Goal: Information Seeking & Learning: Learn about a topic

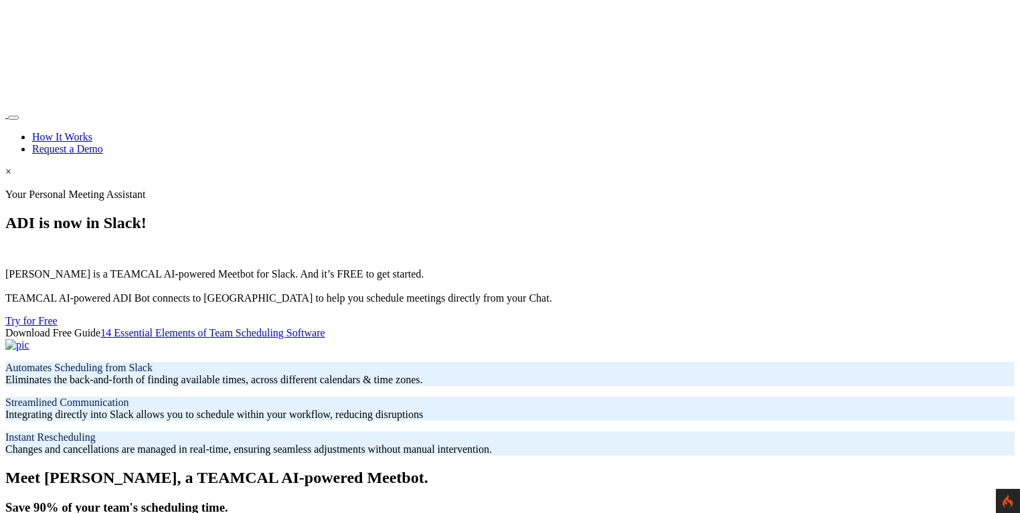
click at [484, 339] on div at bounding box center [509, 345] width 1009 height 12
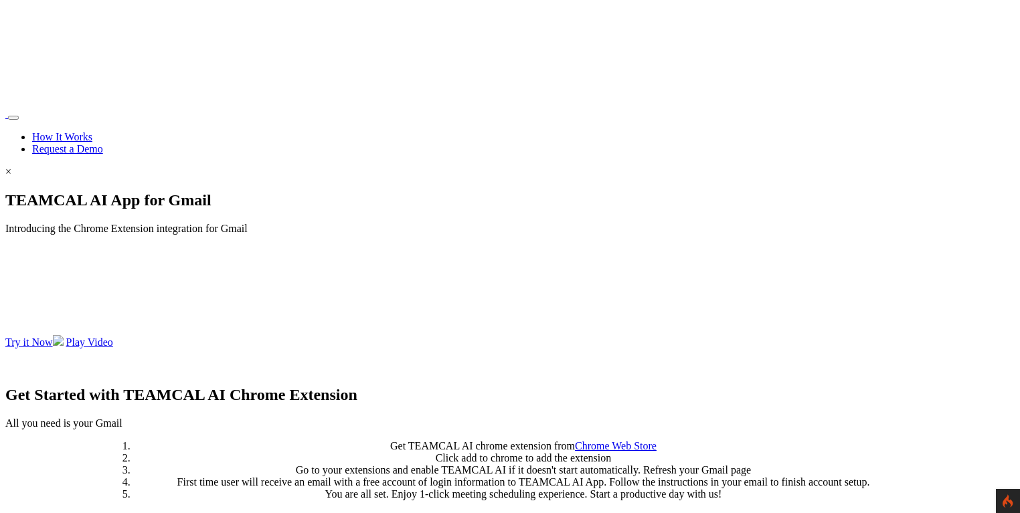
click at [510, 358] on img at bounding box center [510, 358] width 0 height 0
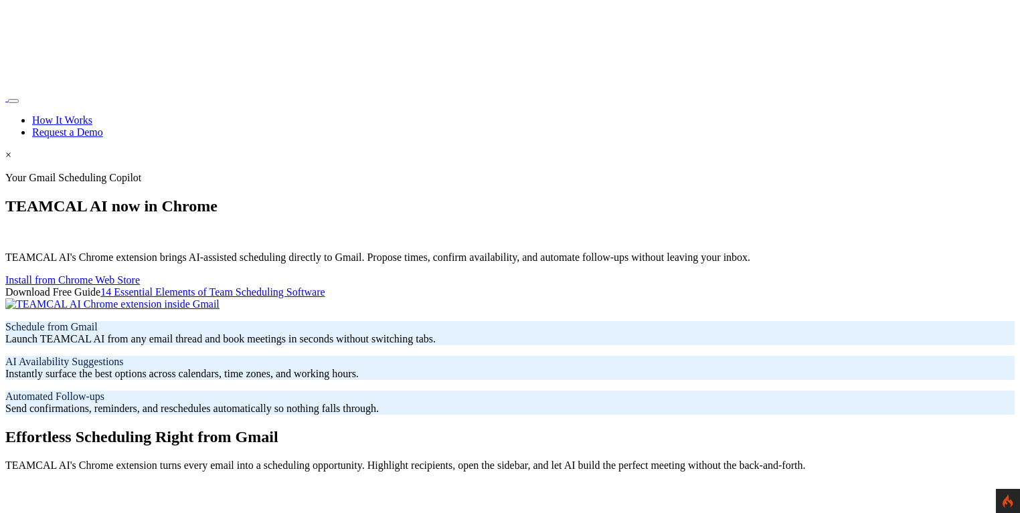
scroll to position [0, 8]
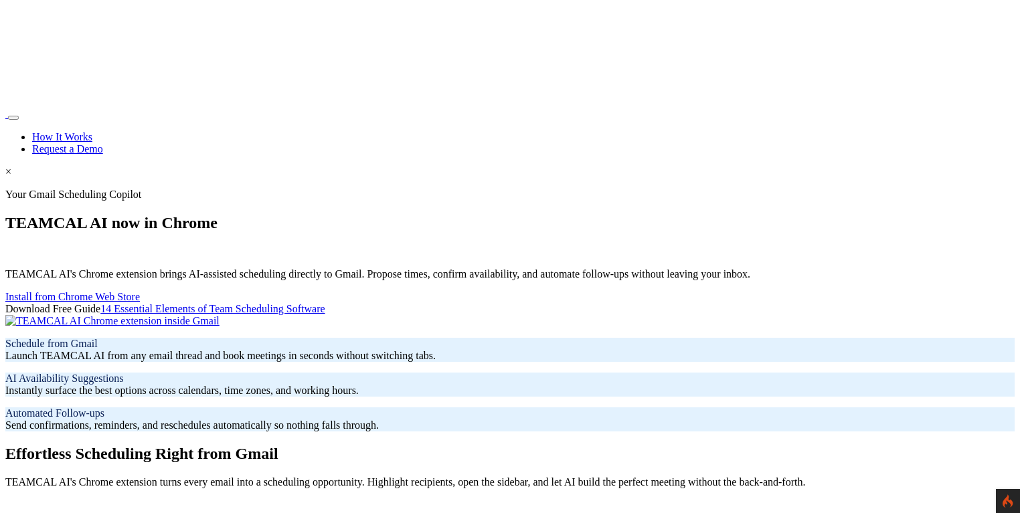
click at [220, 315] on img at bounding box center [112, 321] width 214 height 12
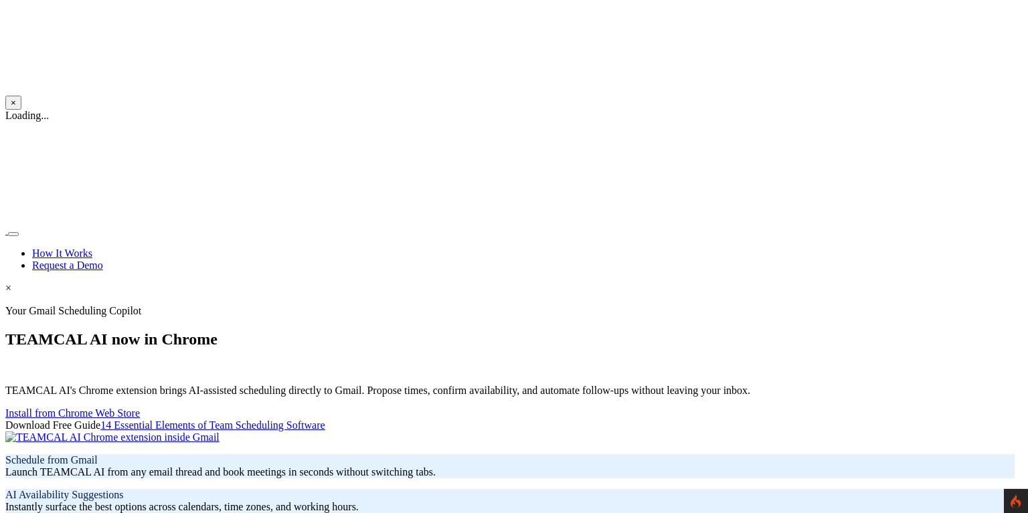
click at [21, 96] on button "×" at bounding box center [13, 103] width 16 height 14
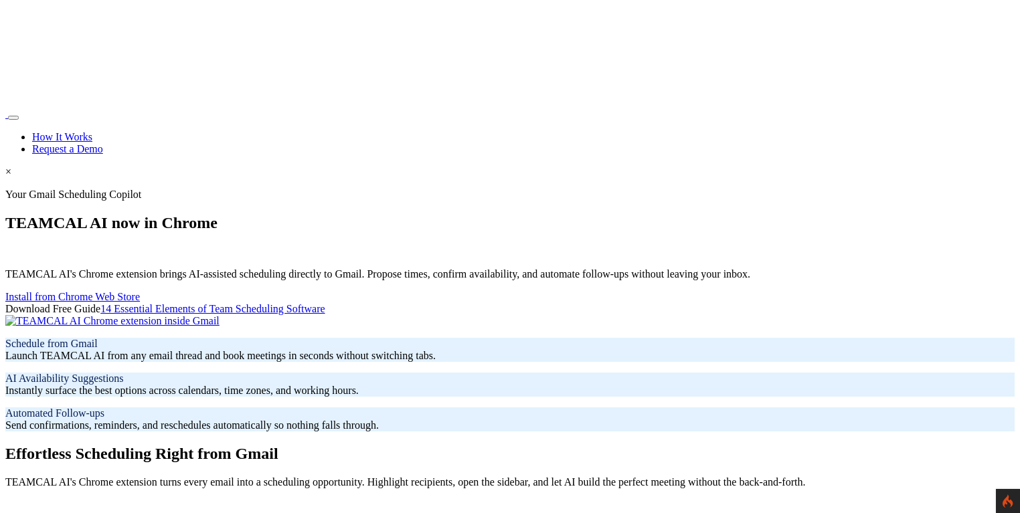
click at [220, 315] on img at bounding box center [112, 321] width 214 height 12
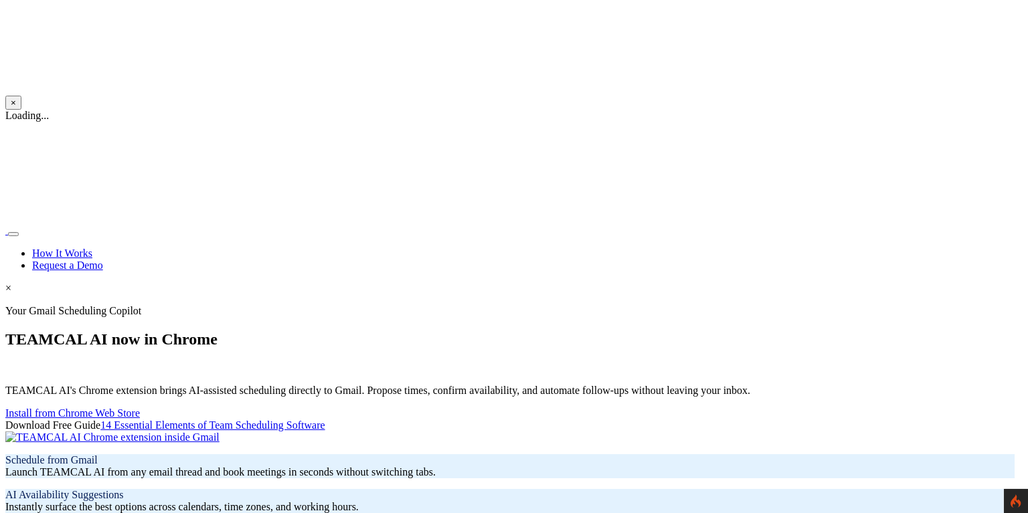
click at [21, 96] on button "×" at bounding box center [13, 103] width 16 height 14
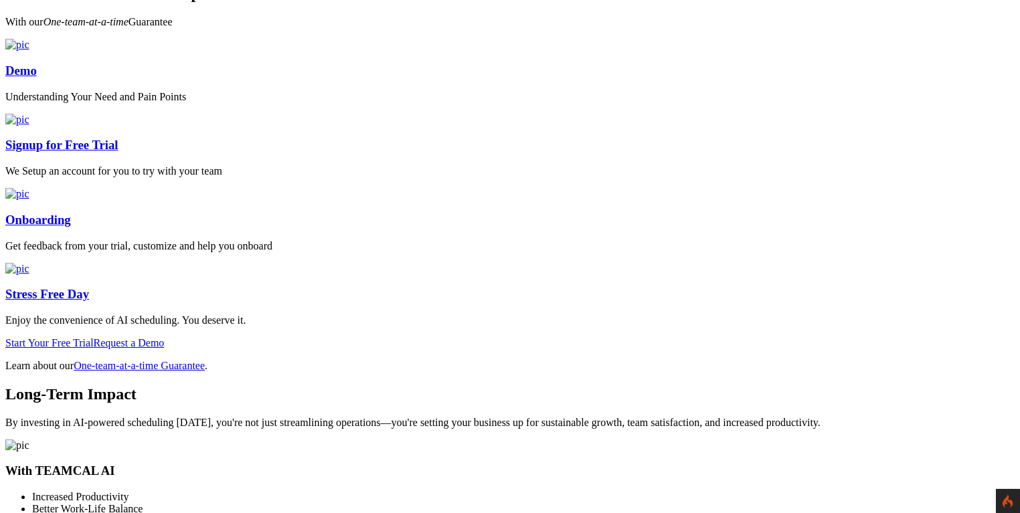
scroll to position [2121, 0]
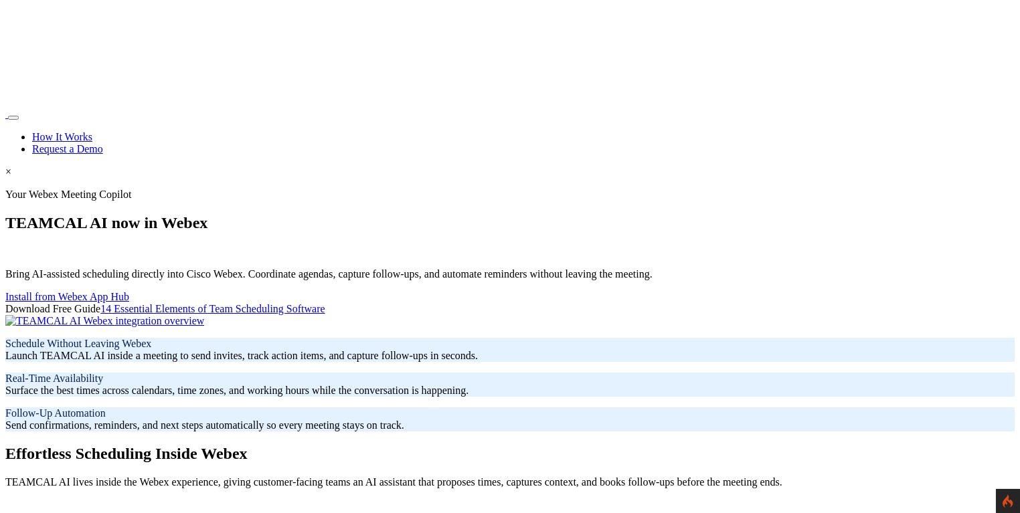
click at [204, 315] on img at bounding box center [104, 321] width 199 height 12
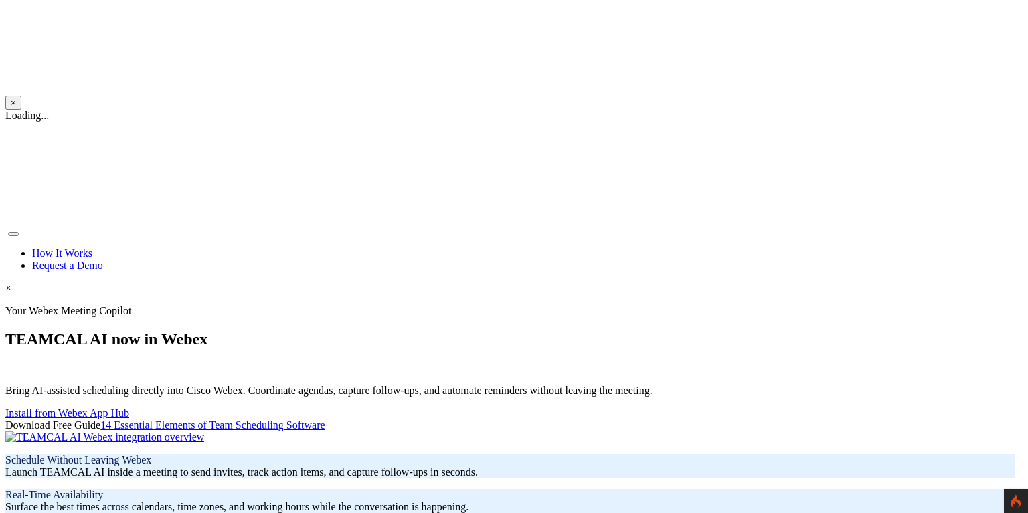
click at [21, 96] on button "×" at bounding box center [13, 103] width 16 height 14
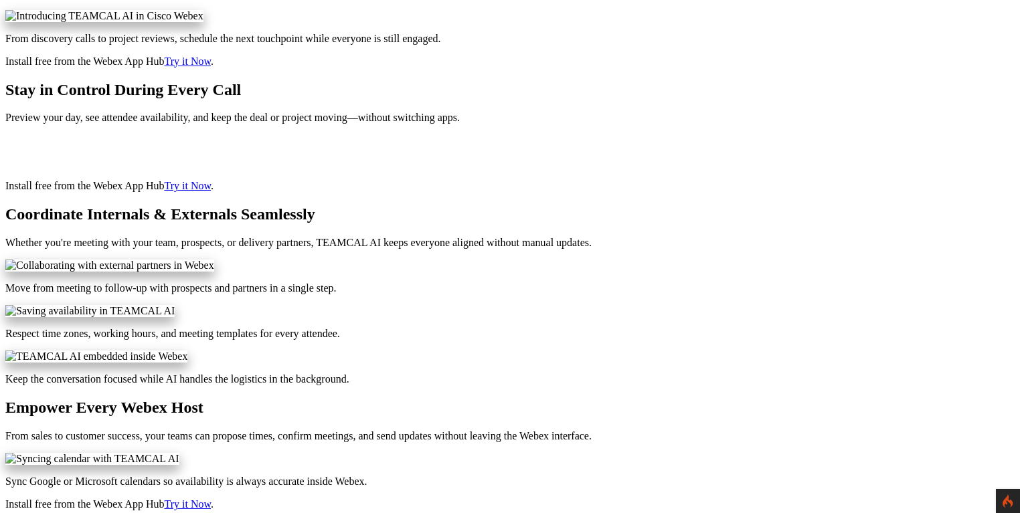
scroll to position [643, 0]
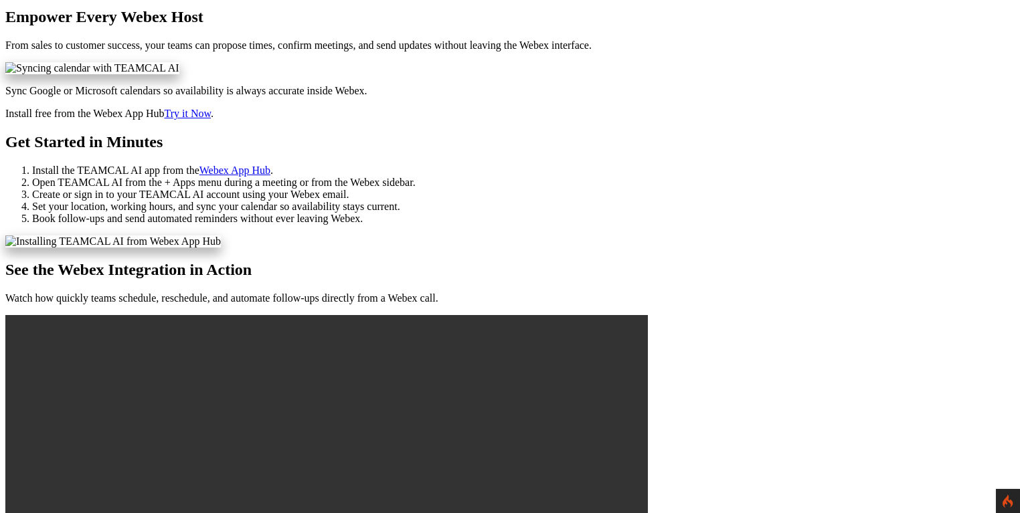
scroll to position [964, 0]
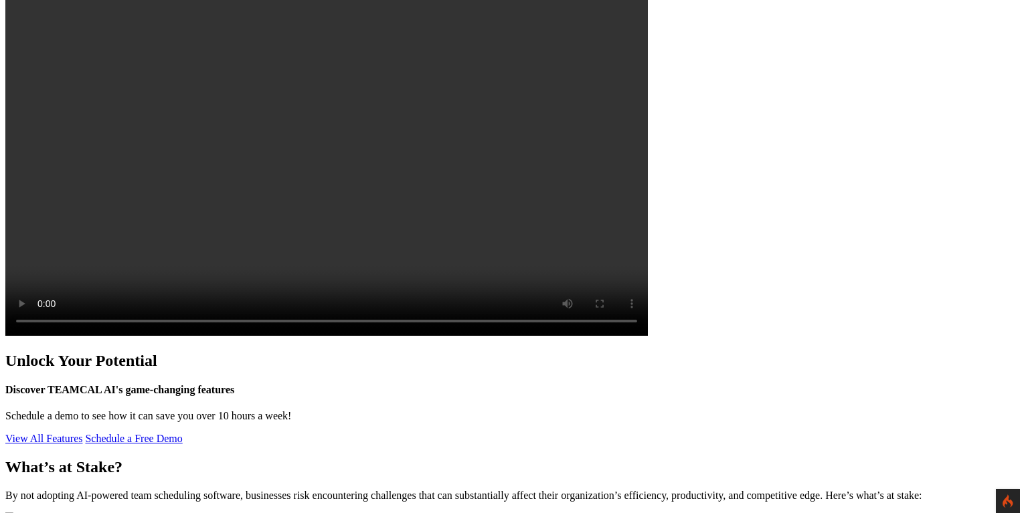
scroll to position [1478, 0]
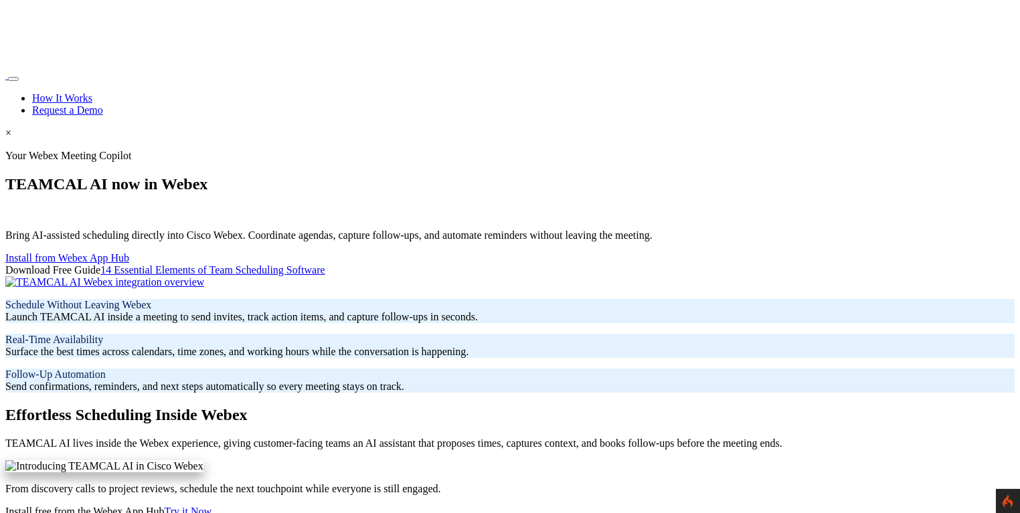
scroll to position [0, 0]
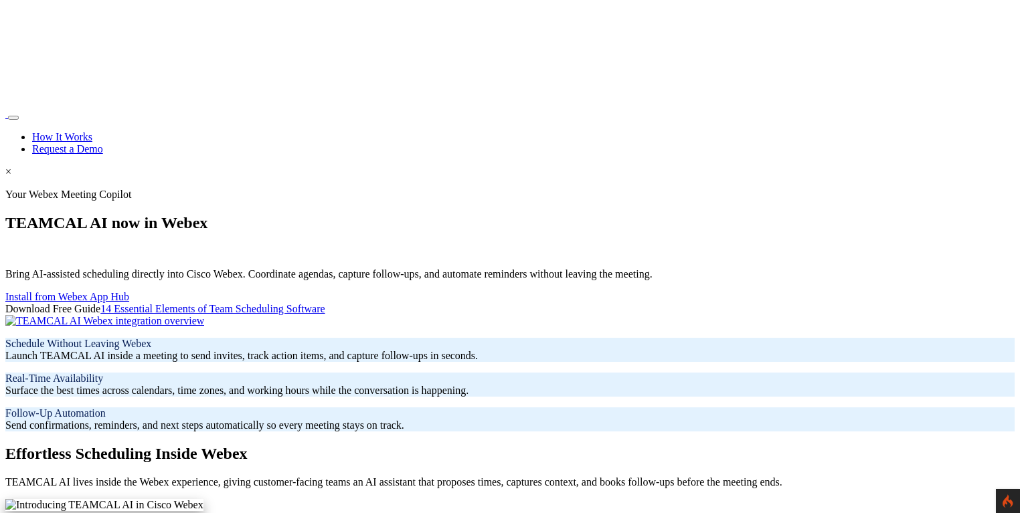
click at [204, 315] on img at bounding box center [104, 321] width 199 height 12
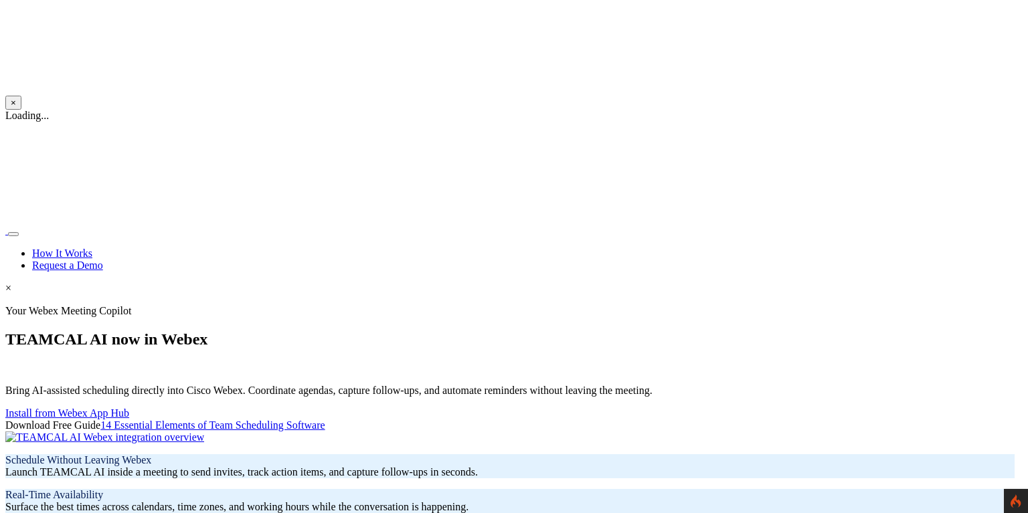
click at [847, 225] on nav "How It Works Request a Demo" at bounding box center [509, 248] width 1009 height 47
click at [843, 225] on nav "How It Works Request a Demo" at bounding box center [509, 248] width 1009 height 47
click at [21, 96] on button "×" at bounding box center [13, 103] width 16 height 14
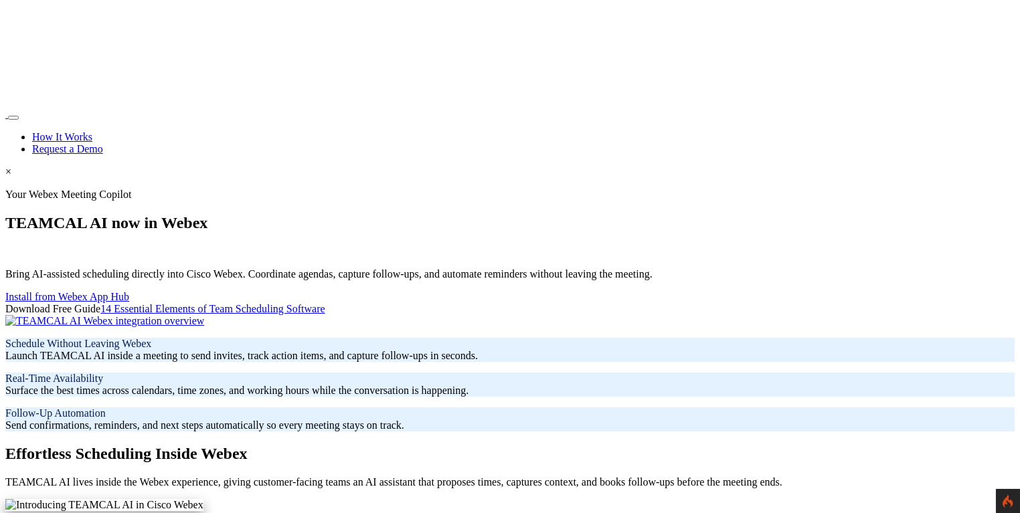
click at [204, 315] on img at bounding box center [104, 321] width 199 height 12
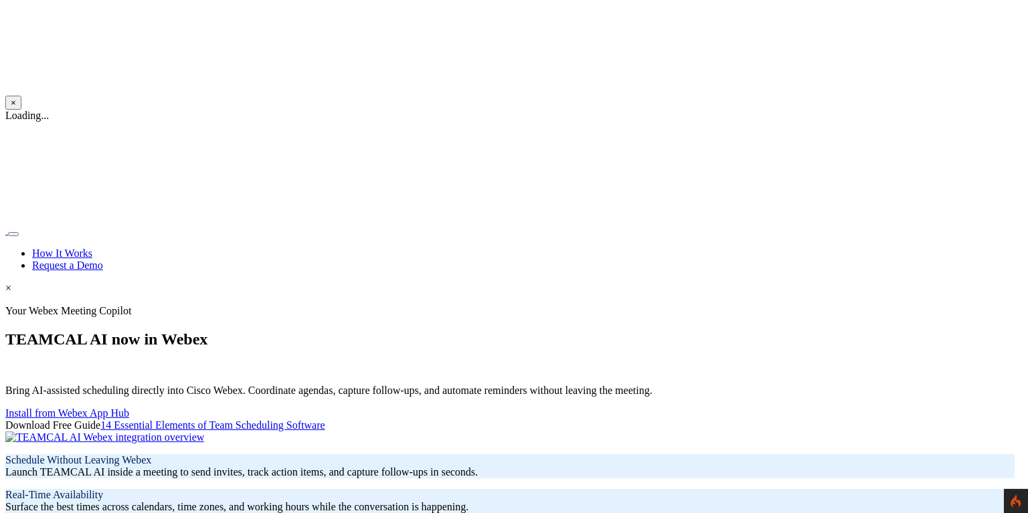
click at [843, 225] on nav "How It Works Request a Demo" at bounding box center [509, 248] width 1009 height 47
click at [846, 225] on nav "How It Works Request a Demo" at bounding box center [509, 248] width 1009 height 47
click at [21, 96] on button "×" at bounding box center [13, 103] width 16 height 14
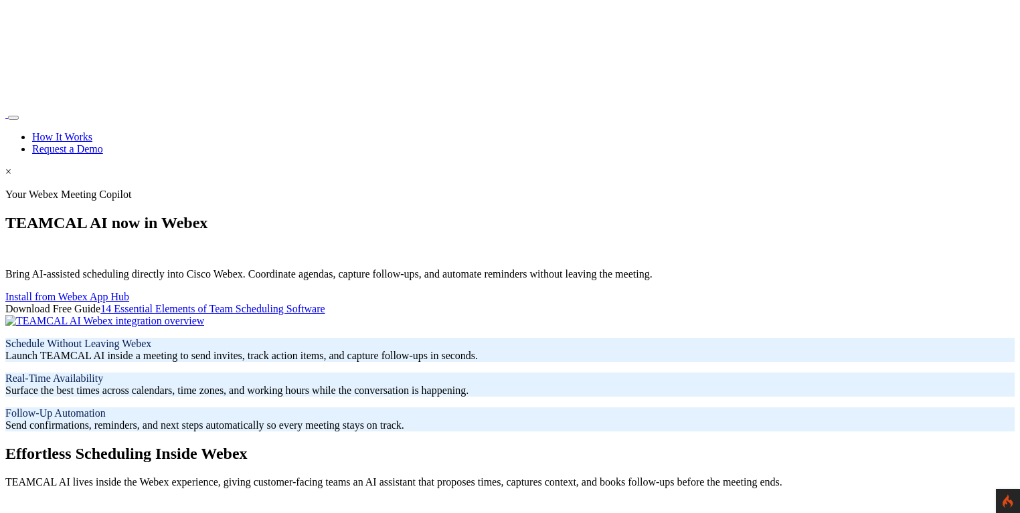
click at [204, 315] on img at bounding box center [104, 321] width 199 height 12
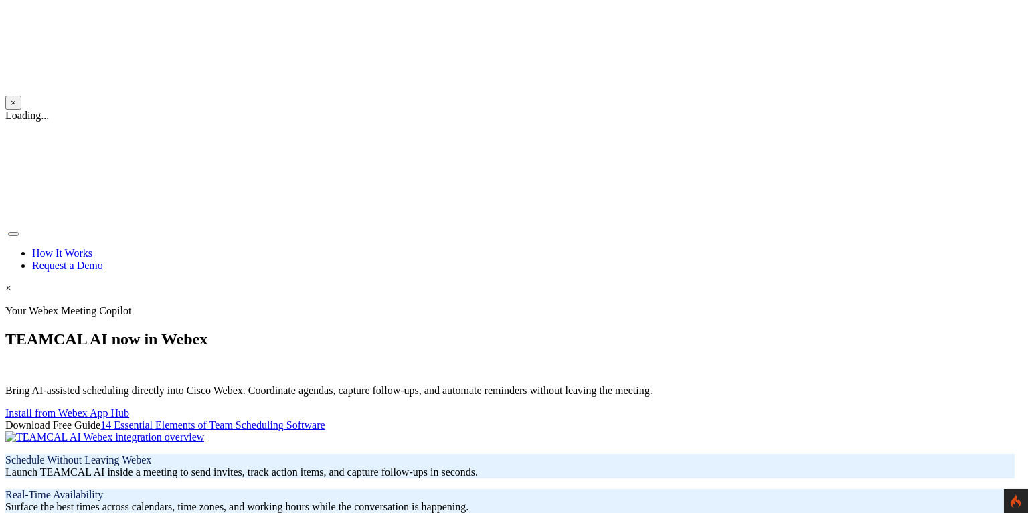
click at [21, 96] on button "×" at bounding box center [13, 103] width 16 height 14
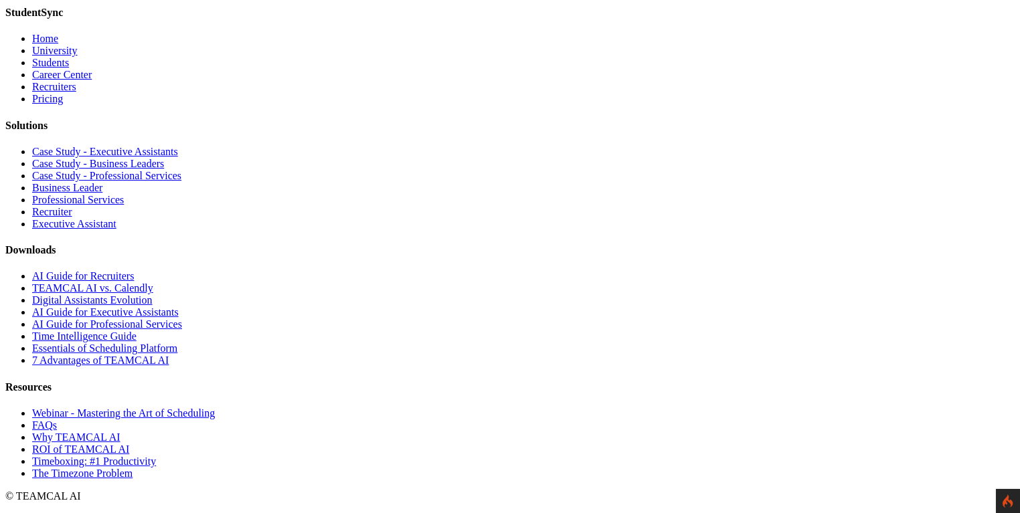
scroll to position [5012, 0]
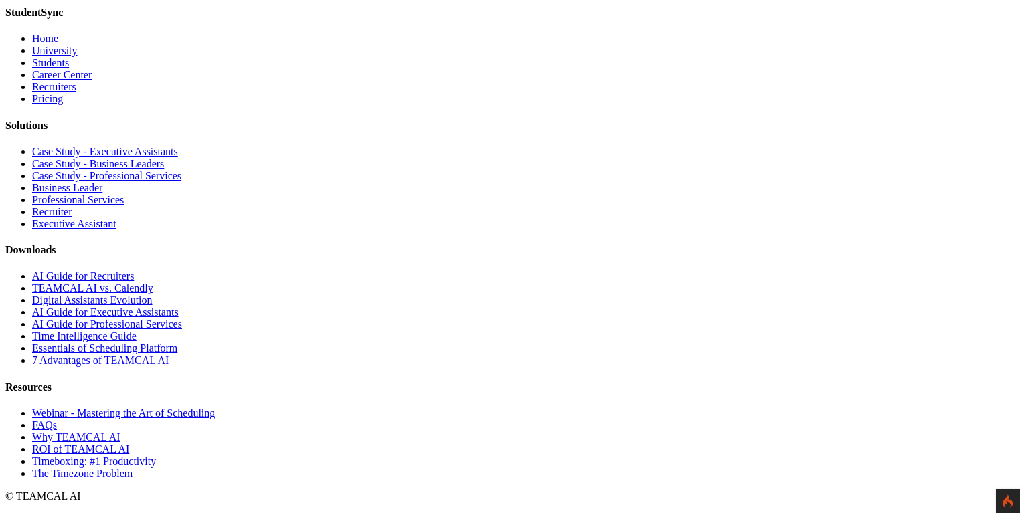
scroll to position [5462, 0]
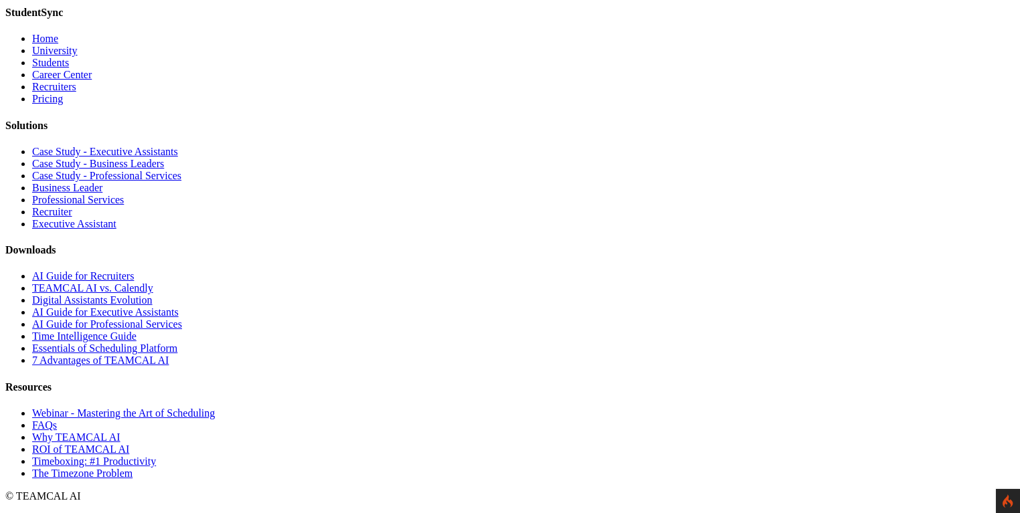
scroll to position [5912, 0]
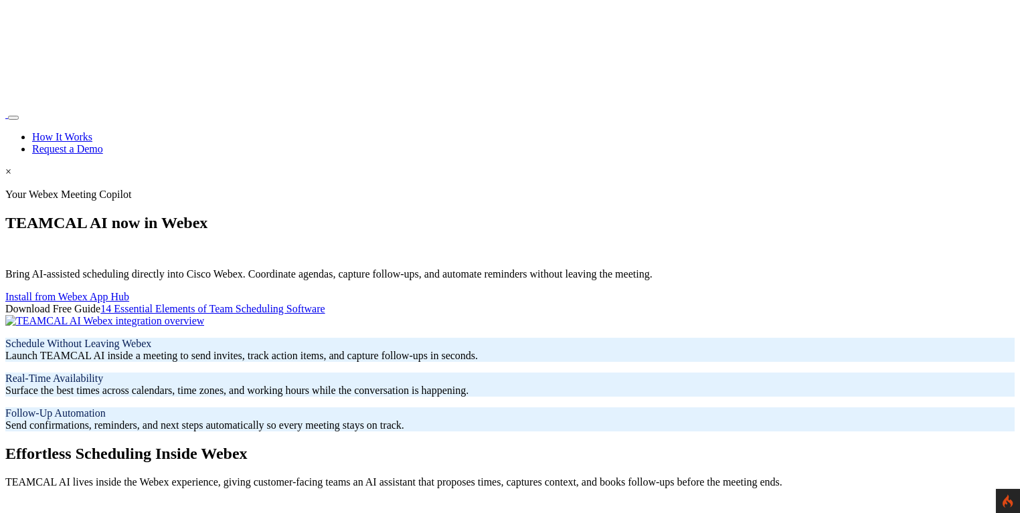
click at [929, 189] on section "Your Webex Meeting Copilot TEAMCAL AI now in Webex Bring AI-assisted scheduling…" at bounding box center [509, 310] width 1009 height 243
click at [430, 189] on section "Your Webex Meeting Copilot TEAMCAL AI now in Webex Bring AI-assisted scheduling…" at bounding box center [509, 310] width 1009 height 243
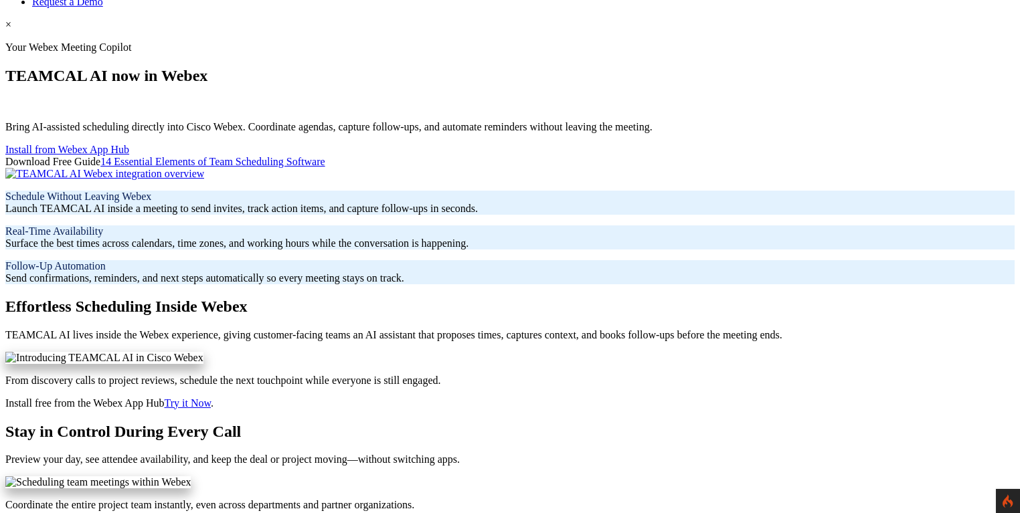
scroll to position [129, 0]
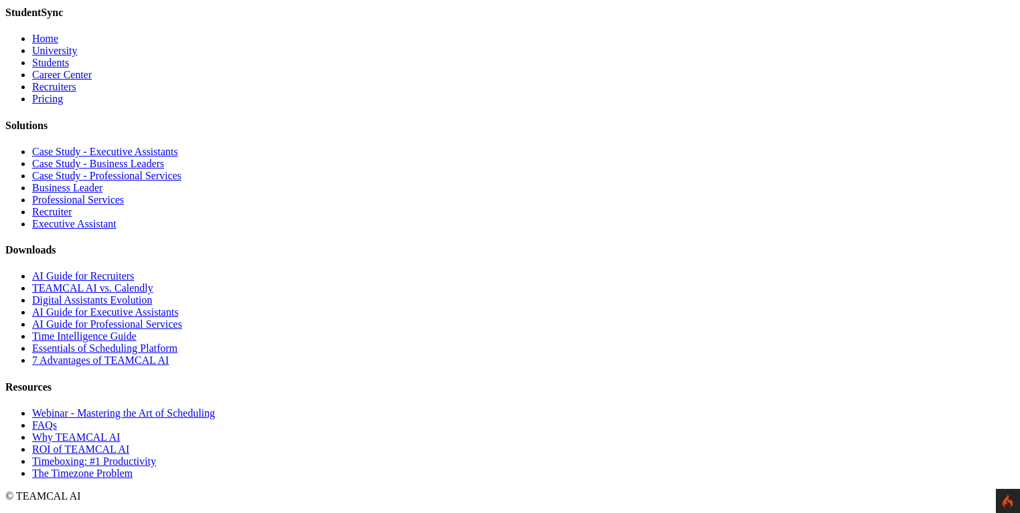
scroll to position [5526, 0]
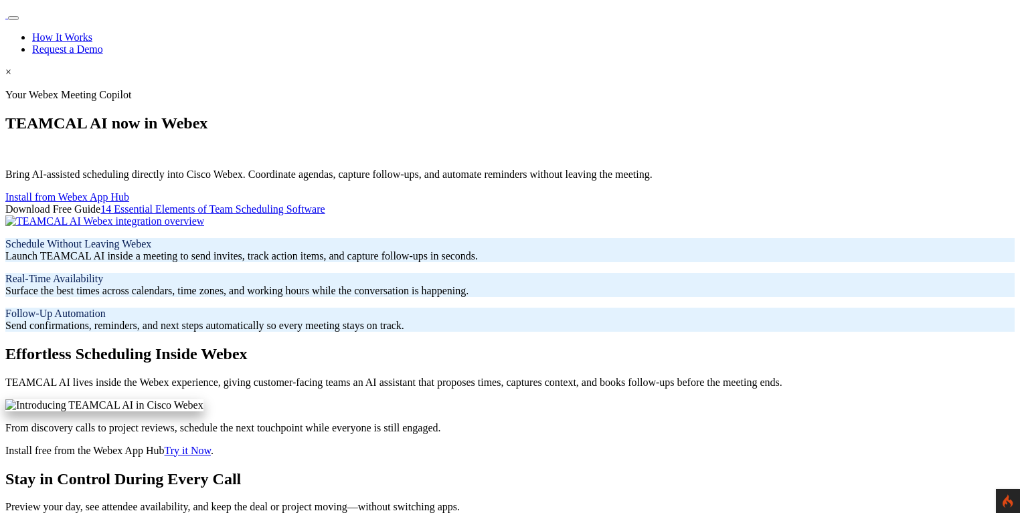
scroll to position [0, 0]
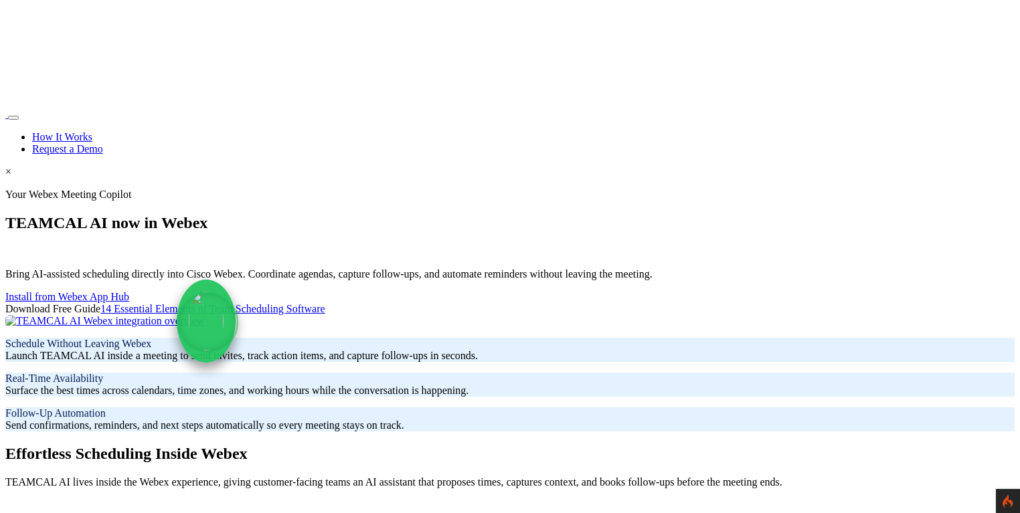
click at [370, 268] on p "Bring AI-assisted scheduling directly into Cisco Webex. Coordinate agendas, cap…" at bounding box center [509, 274] width 1009 height 12
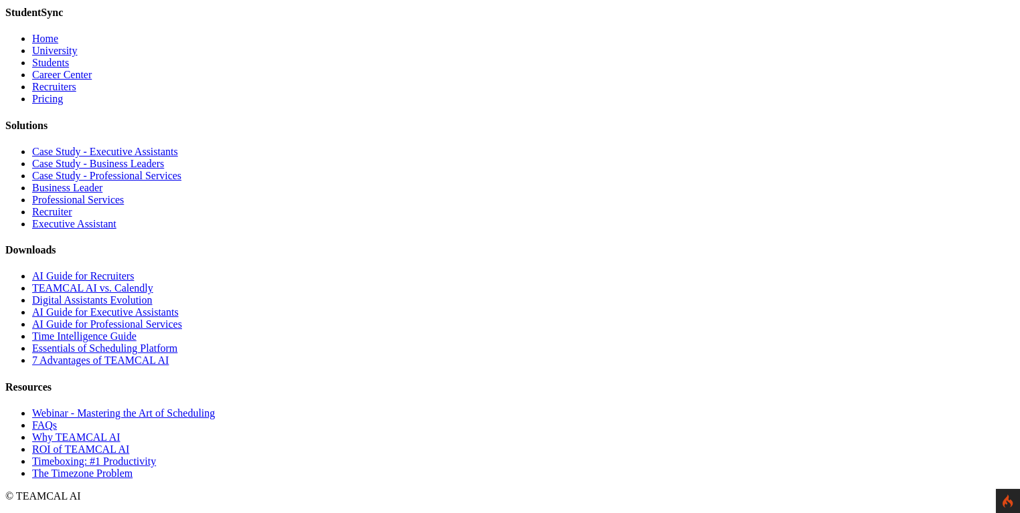
scroll to position [5077, 0]
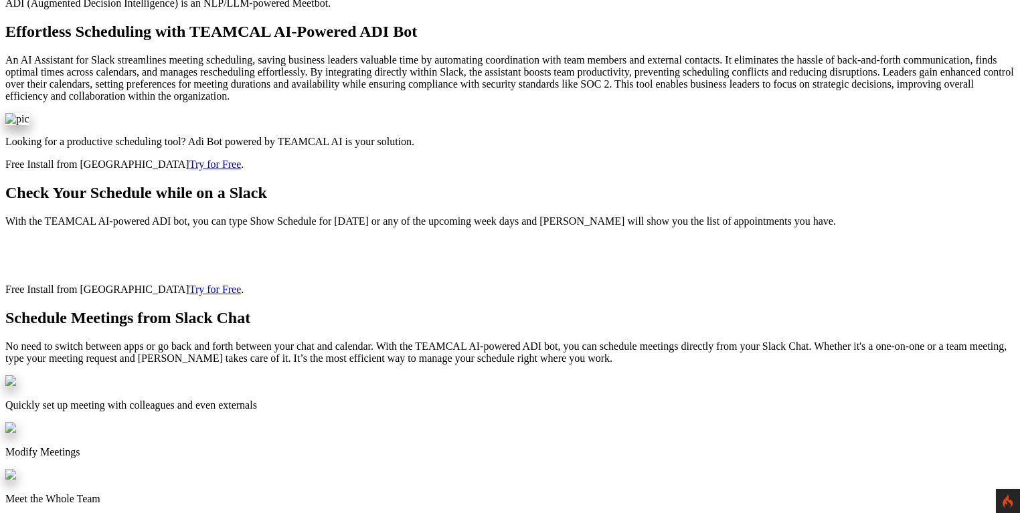
scroll to position [578, 0]
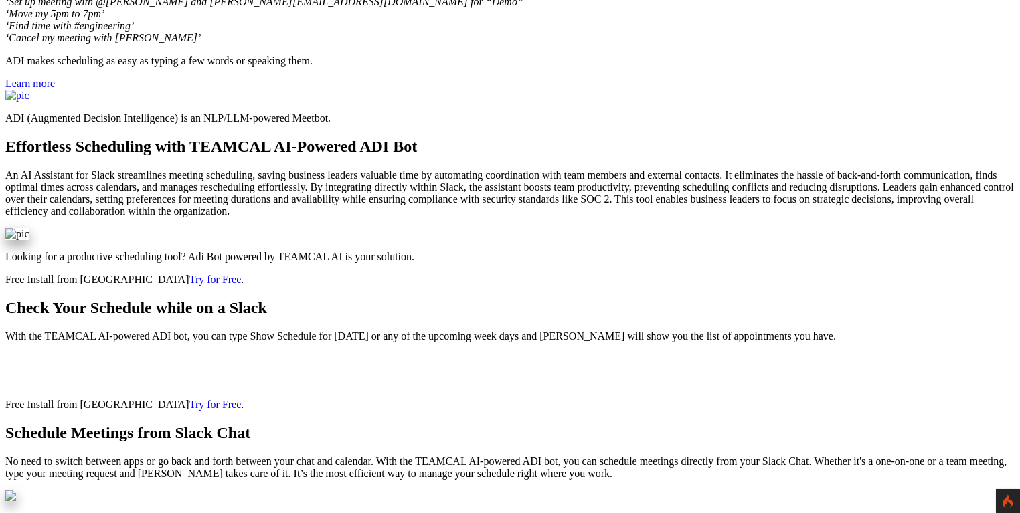
click at [29, 102] on img at bounding box center [17, 96] width 24 height 12
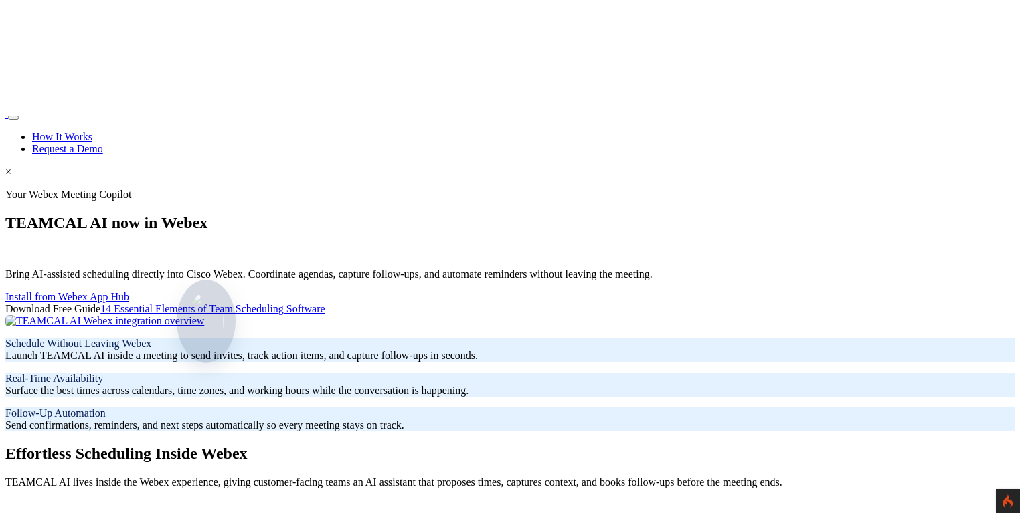
click at [407, 315] on img at bounding box center [206, 321] width 402 height 12
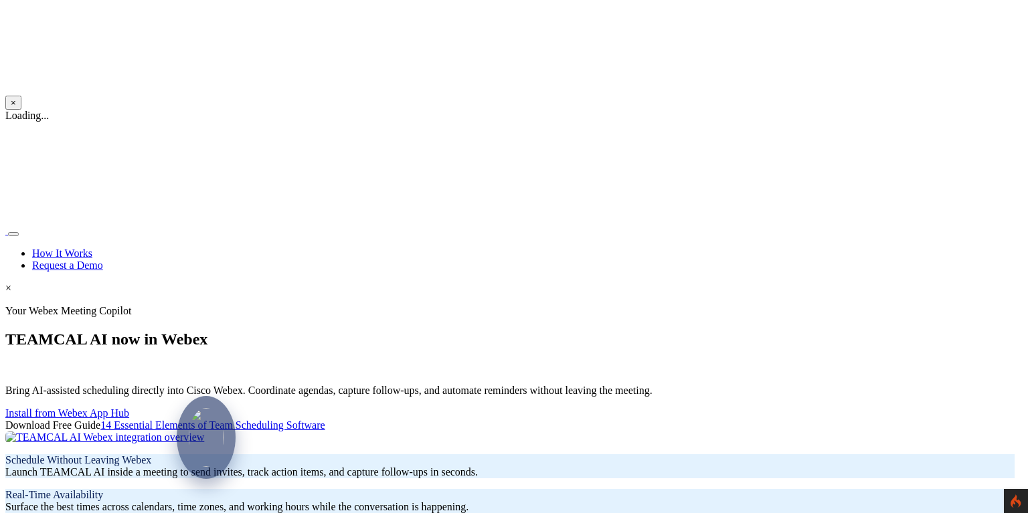
click at [21, 96] on button "×" at bounding box center [13, 103] width 16 height 14
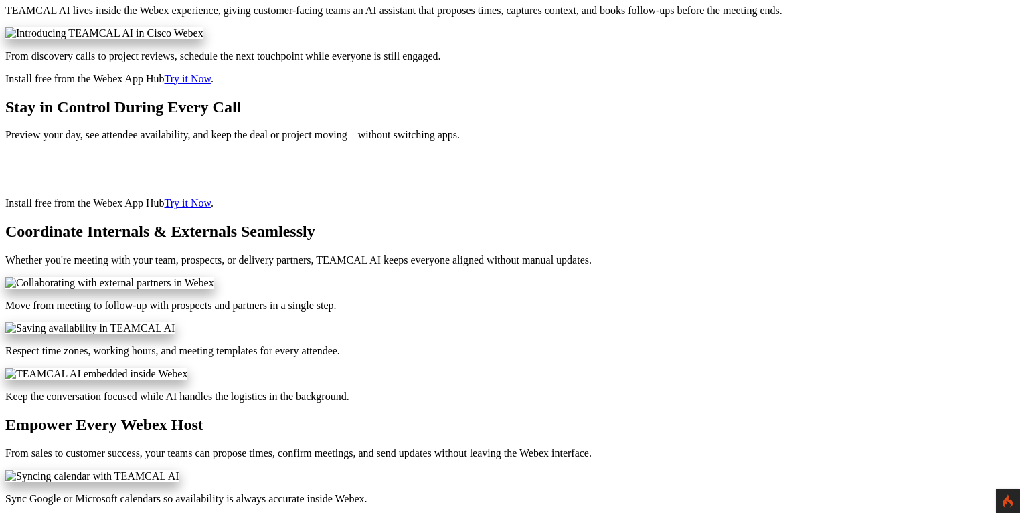
scroll to position [450, 0]
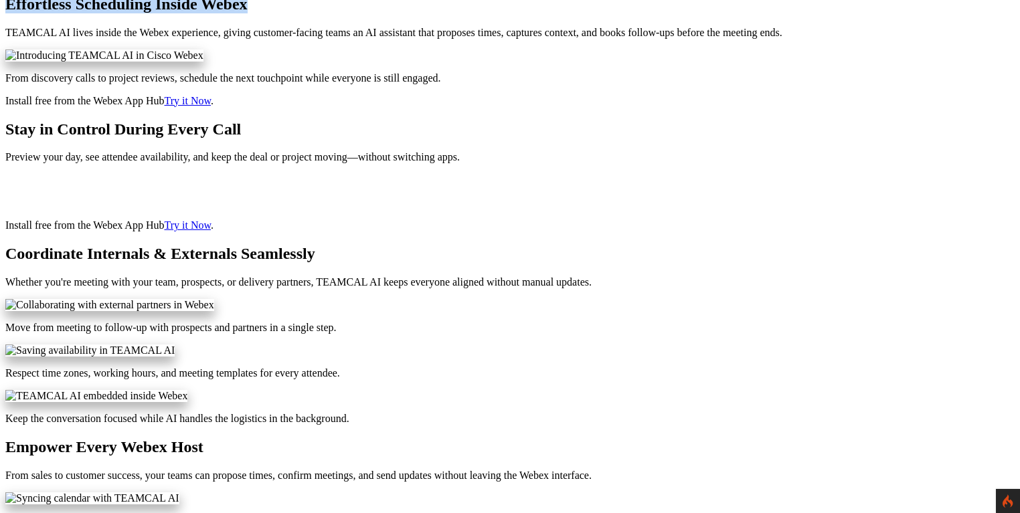
drag, startPoint x: 344, startPoint y: 121, endPoint x: 679, endPoint y: 125, distance: 335.4
click at [679, 13] on h2 "Effortless Scheduling Inside Webex" at bounding box center [509, 4] width 1009 height 18
copy h2 "Effortless Scheduling Inside Webex"
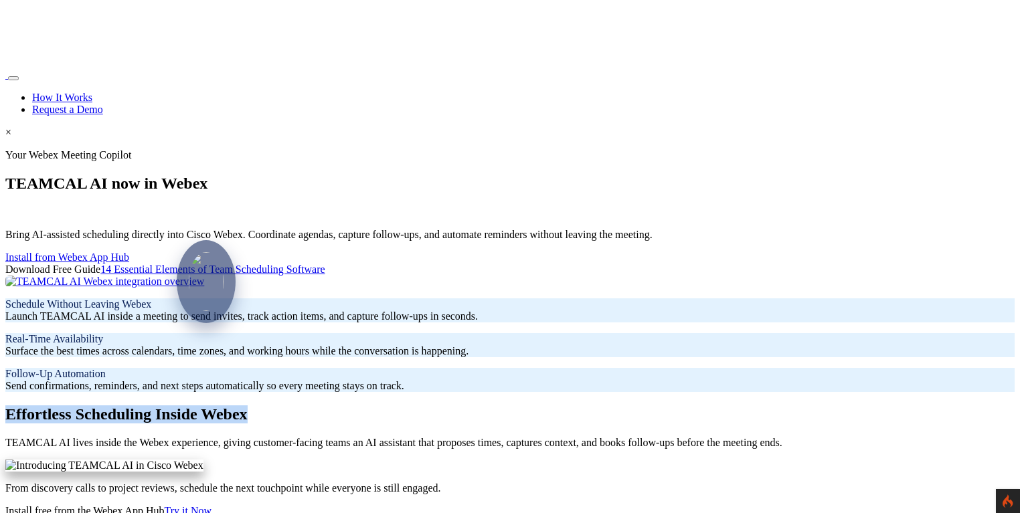
scroll to position [0, 0]
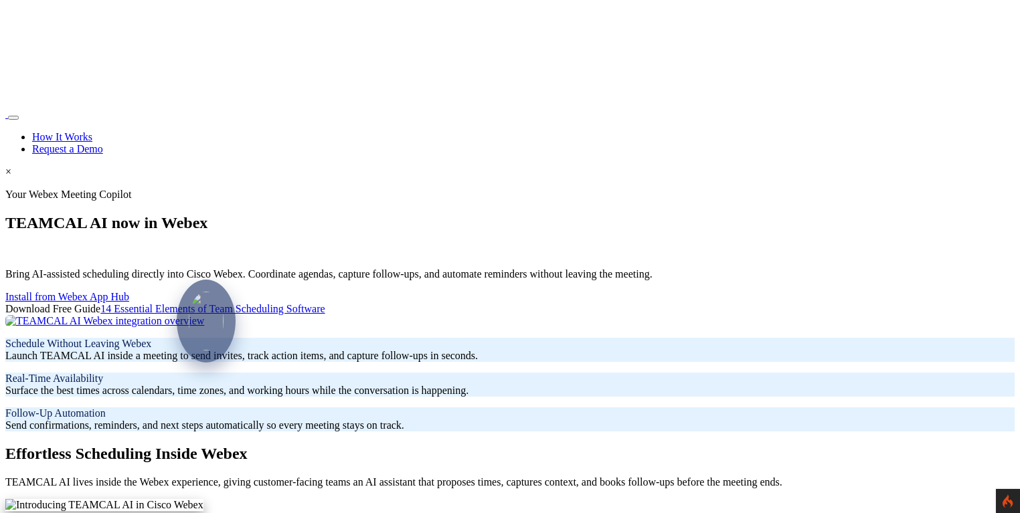
click at [455, 315] on div at bounding box center [509, 321] width 1009 height 12
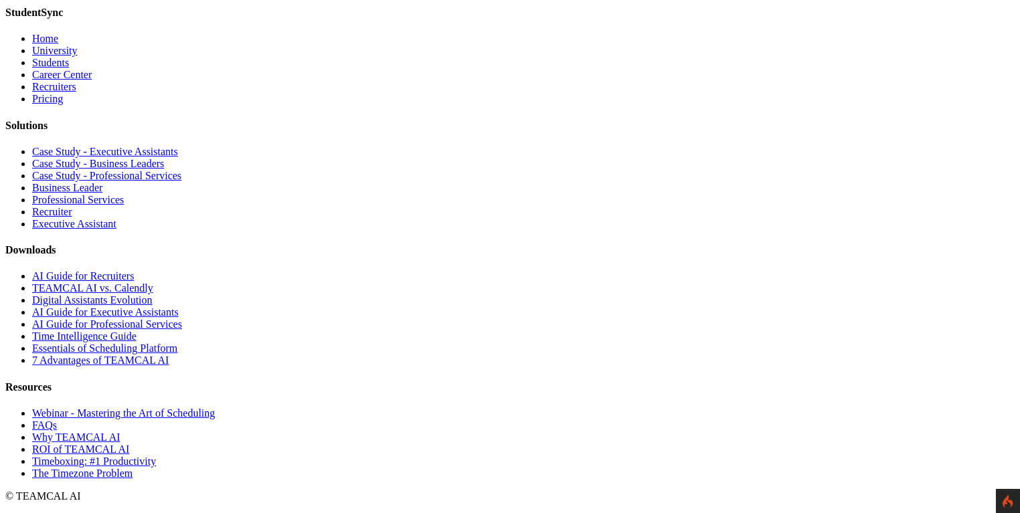
scroll to position [5462, 0]
drag, startPoint x: 400, startPoint y: 136, endPoint x: 633, endPoint y: 133, distance: 232.3
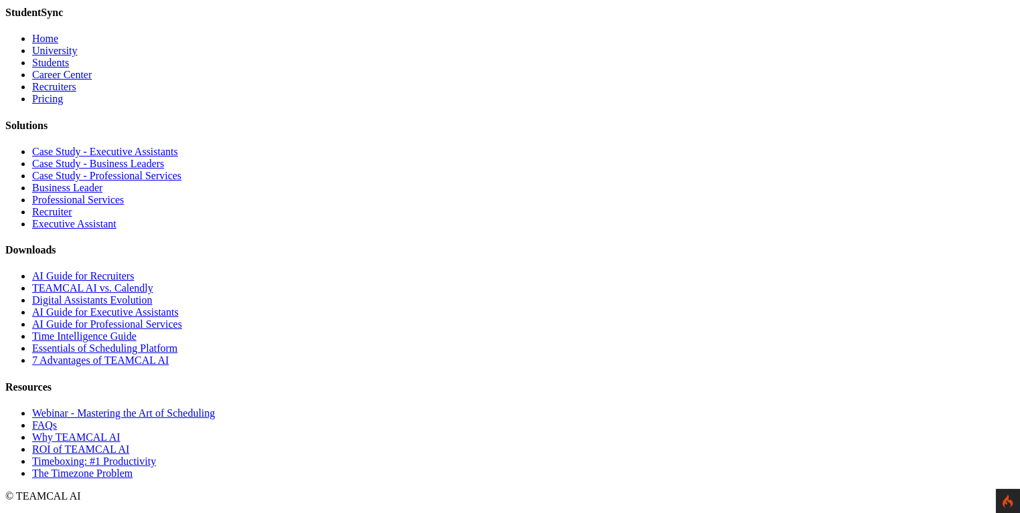
copy h2 "Unlock Your Potential"
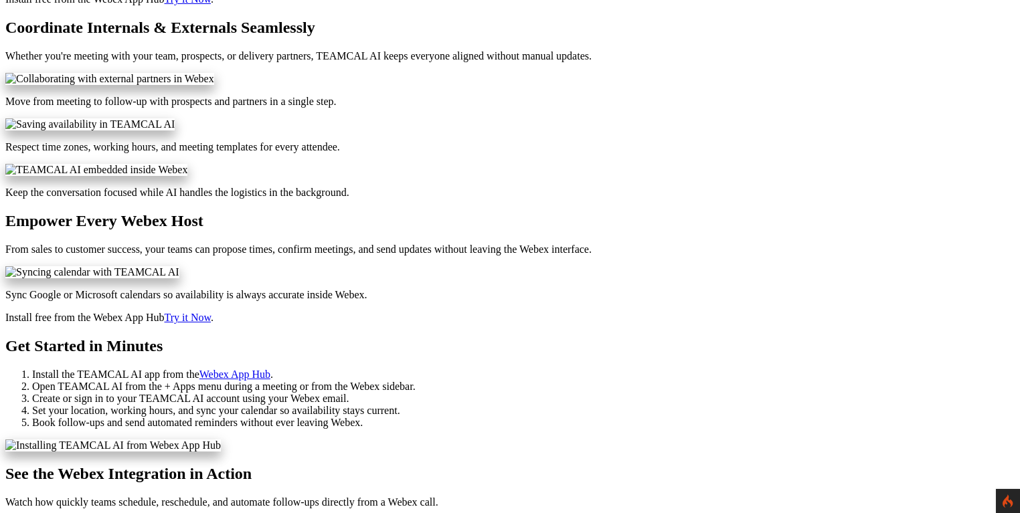
scroll to position [707, 0]
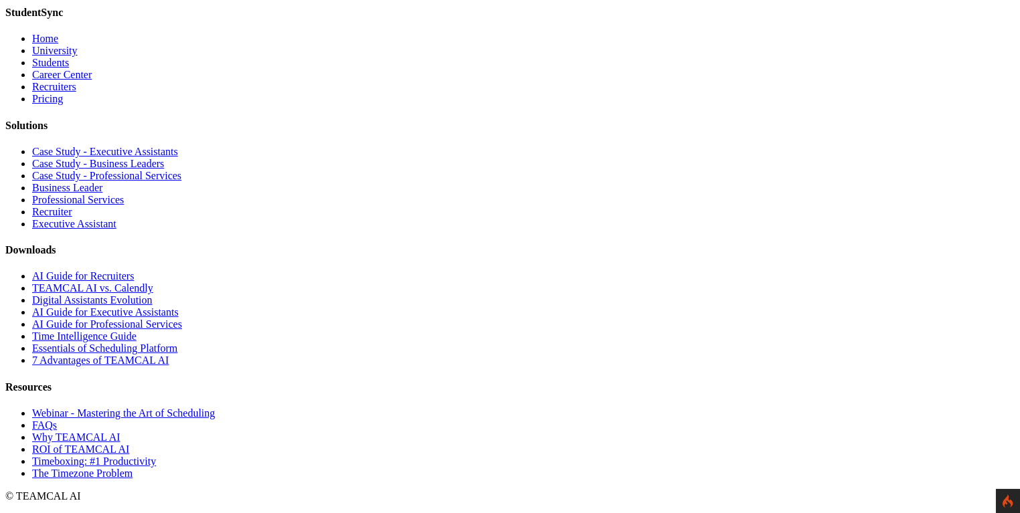
scroll to position [3663, 0]
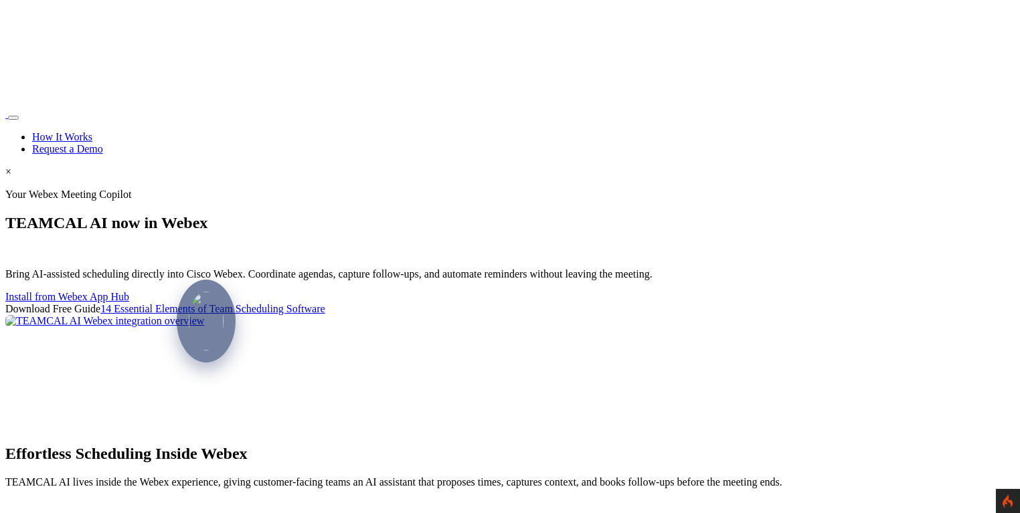
scroll to position [5462, 0]
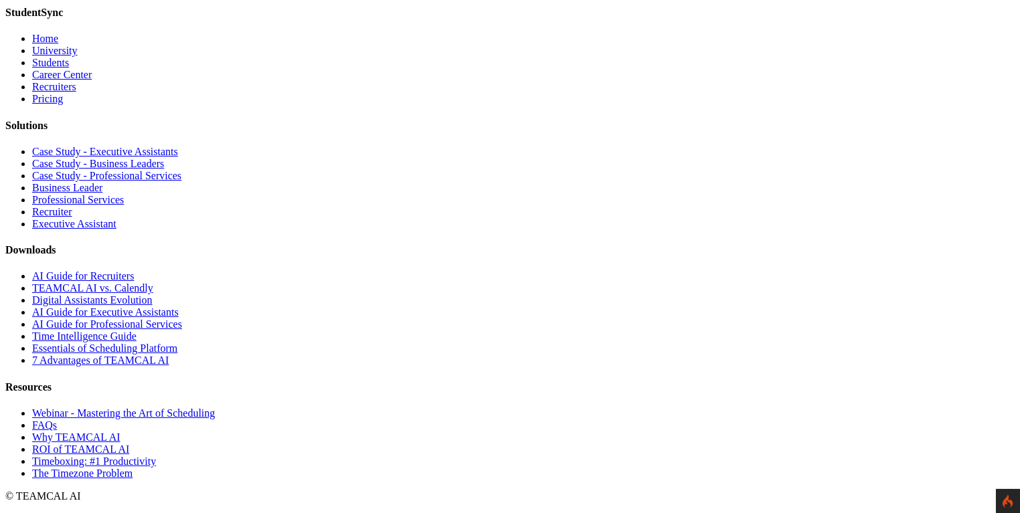
scroll to position [5461, 0]
drag, startPoint x: 531, startPoint y: 249, endPoint x: 538, endPoint y: 247, distance: 7.0
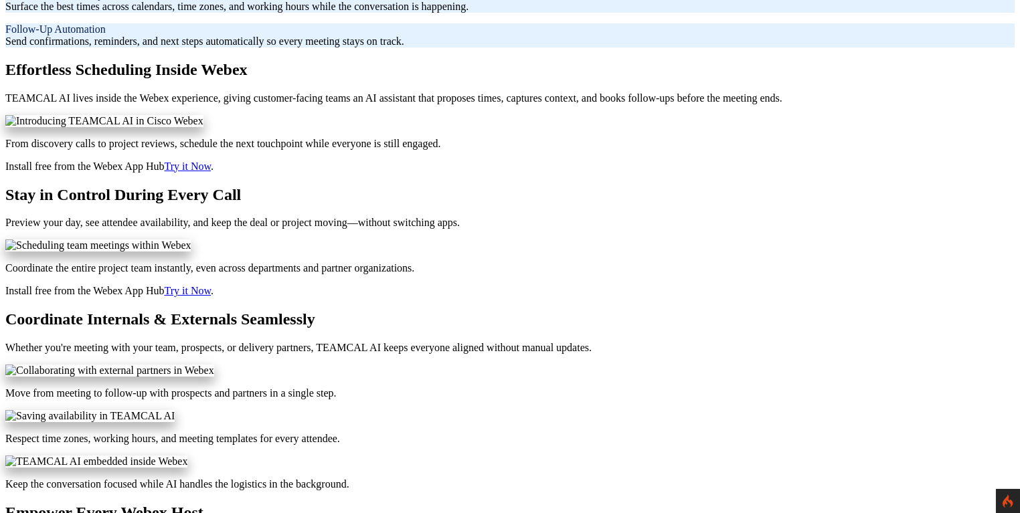
scroll to position [0, 0]
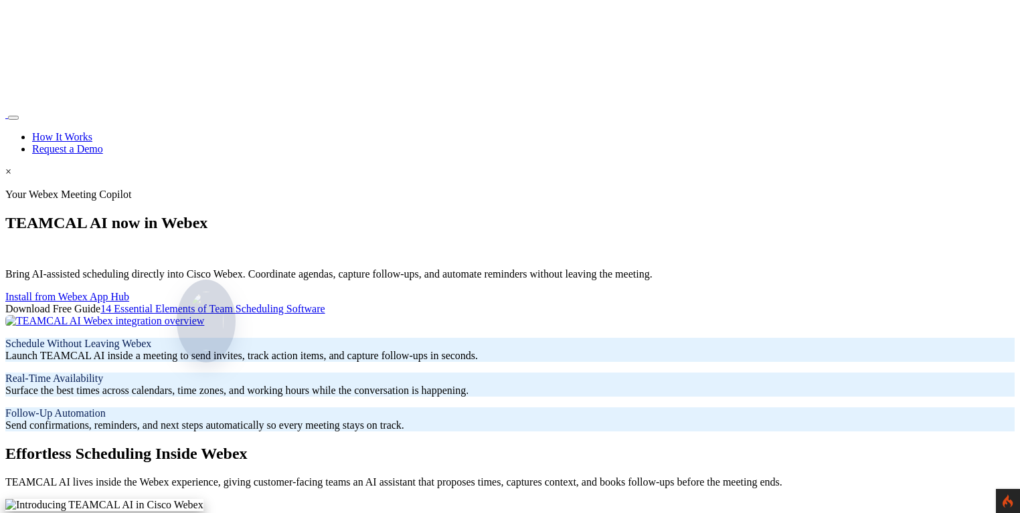
click at [407, 315] on img at bounding box center [206, 321] width 402 height 12
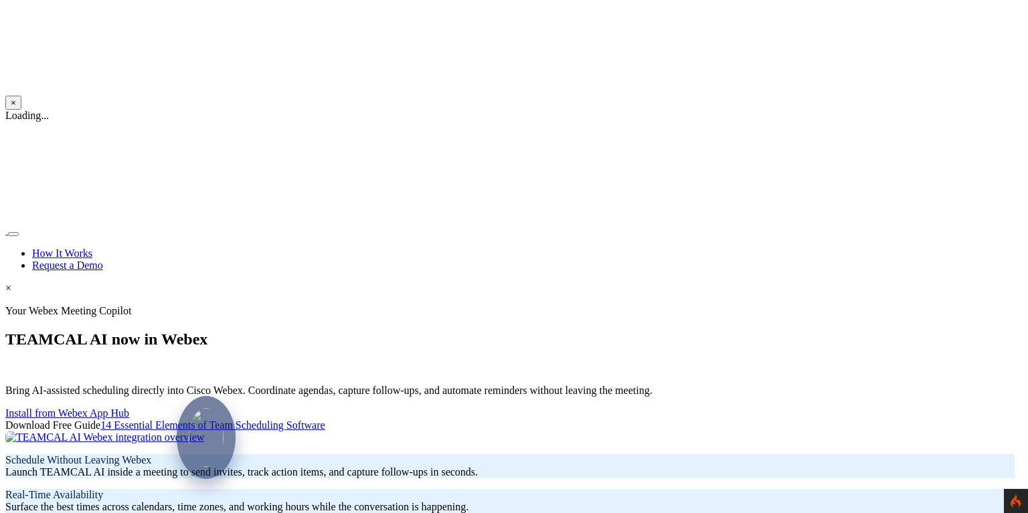
click at [21, 96] on button "×" at bounding box center [13, 103] width 16 height 14
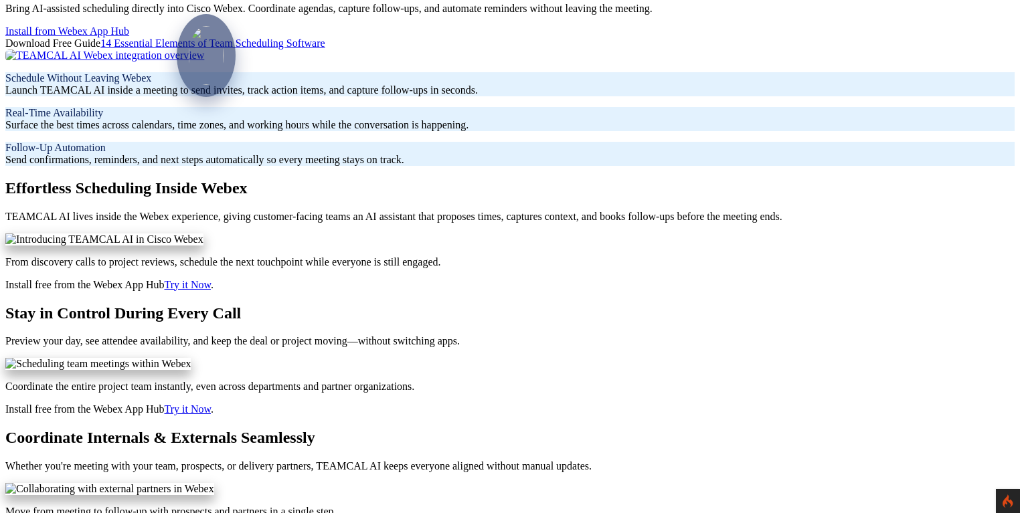
scroll to position [64, 0]
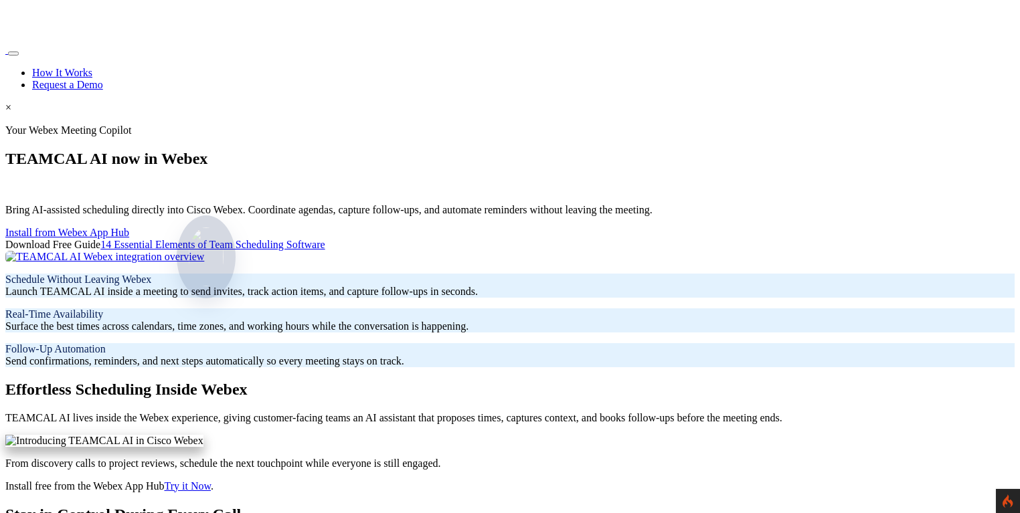
click at [407, 251] on img at bounding box center [206, 257] width 402 height 12
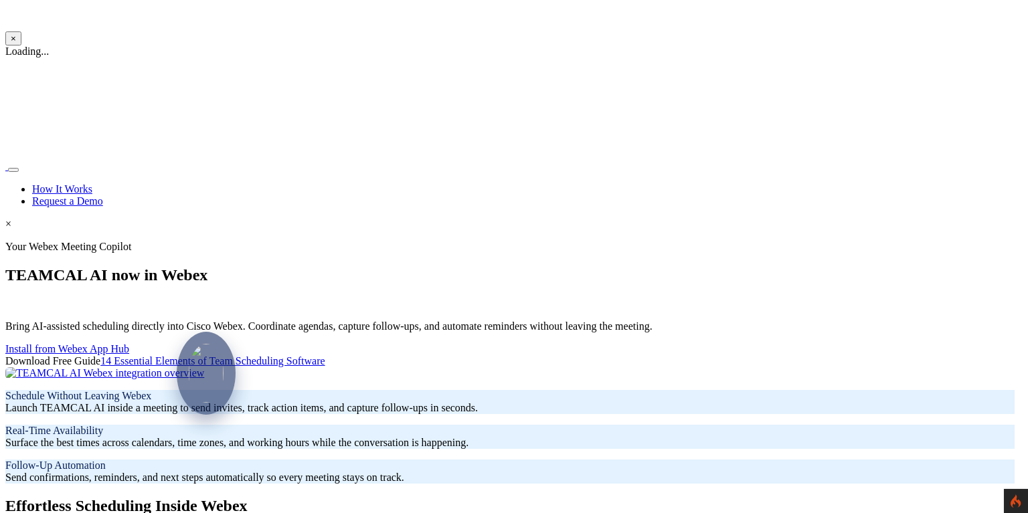
click at [21, 46] on button "×" at bounding box center [13, 38] width 16 height 14
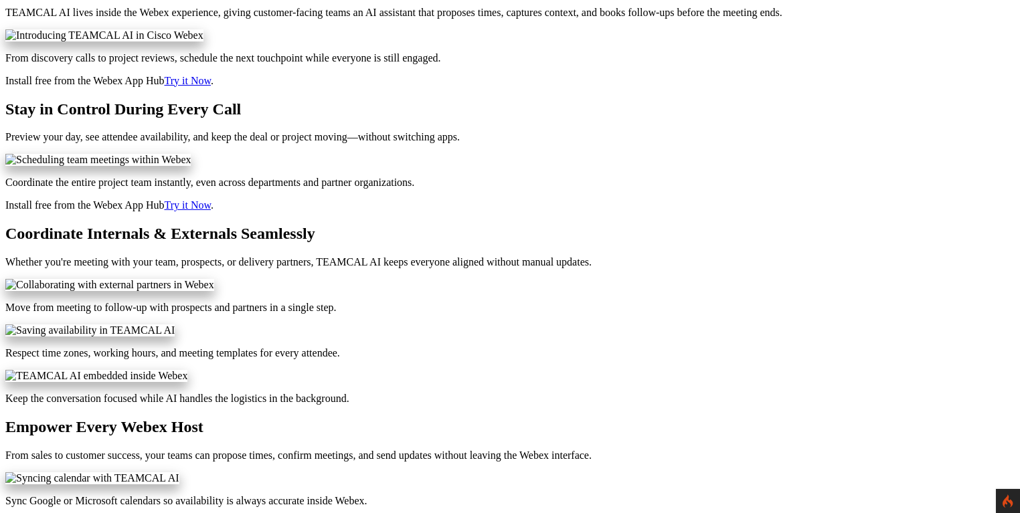
scroll to position [386, 0]
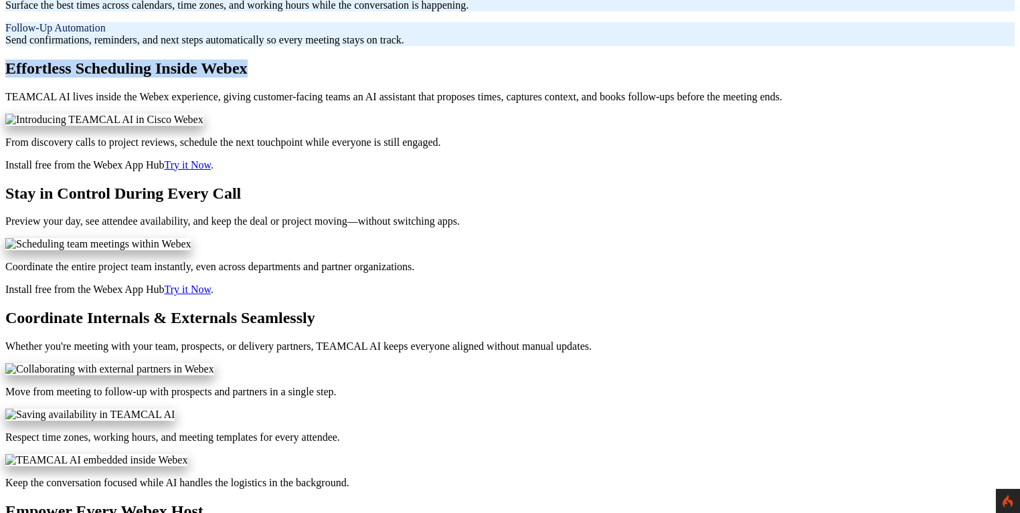
drag, startPoint x: 345, startPoint y: 188, endPoint x: 679, endPoint y: 189, distance: 334.7
click at [679, 78] on h2 "Effortless Scheduling Inside Webex" at bounding box center [509, 69] width 1009 height 18
copy h2 "Effortless Scheduling Inside Webex"
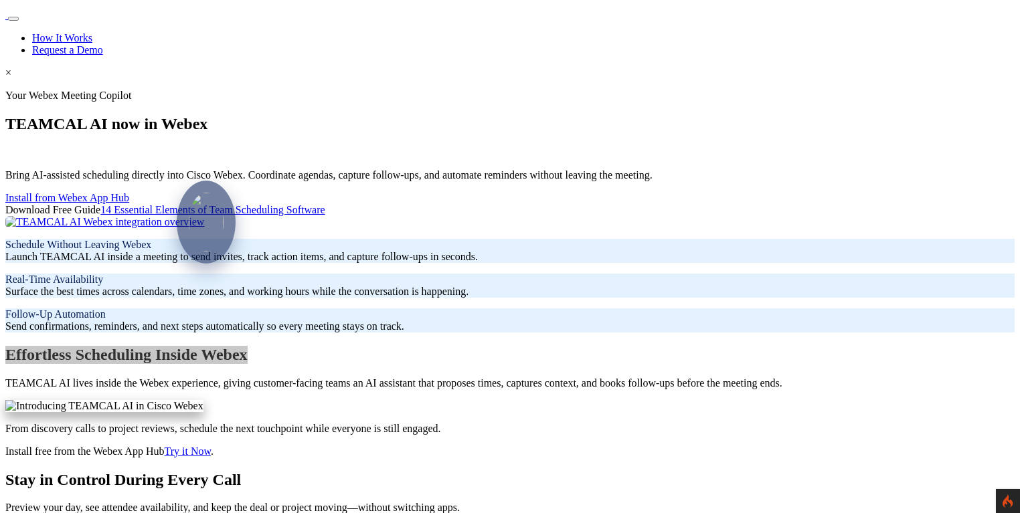
scroll to position [0, 0]
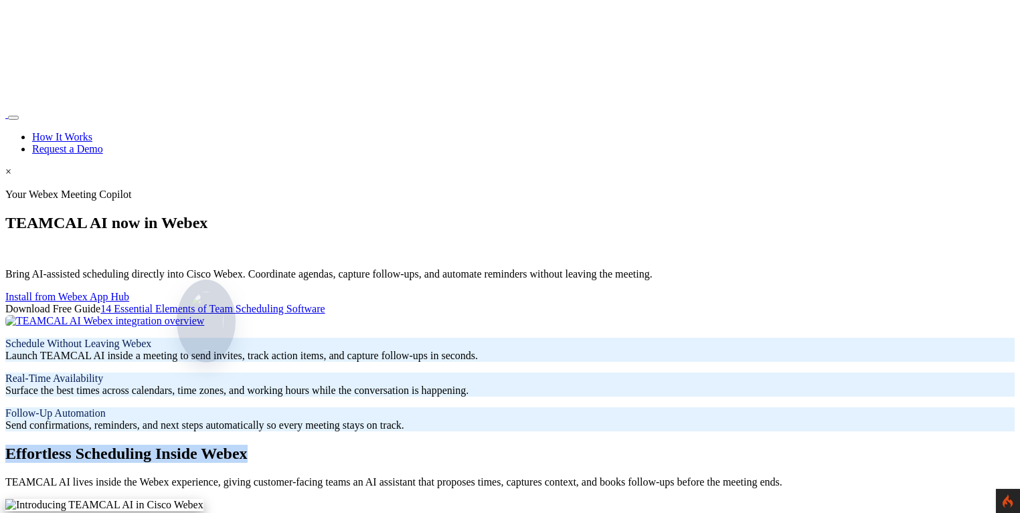
click at [407, 315] on img at bounding box center [206, 321] width 402 height 12
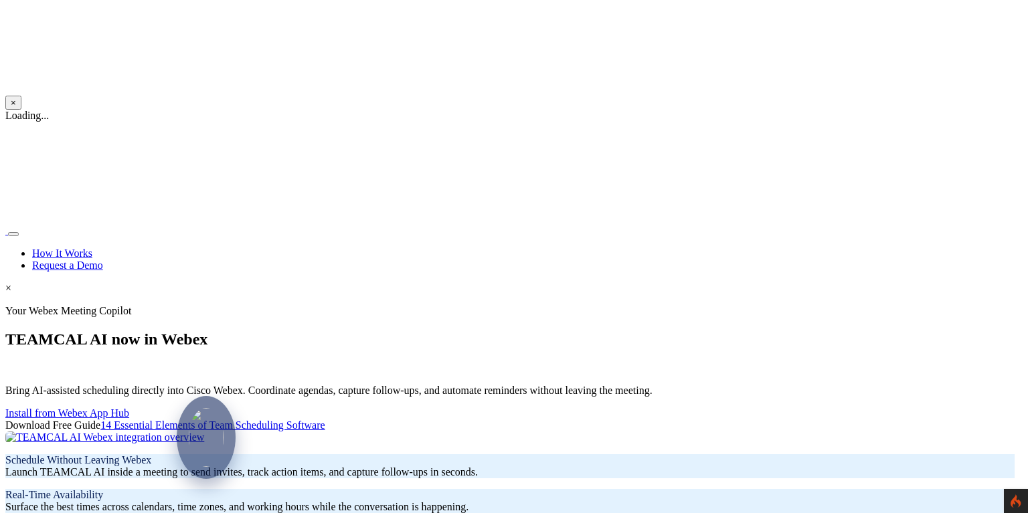
click at [850, 225] on nav "How It Works Request a Demo" at bounding box center [509, 248] width 1009 height 47
click at [845, 225] on nav "How It Works Request a Demo" at bounding box center [509, 248] width 1009 height 47
click at [21, 96] on button "×" at bounding box center [13, 103] width 16 height 14
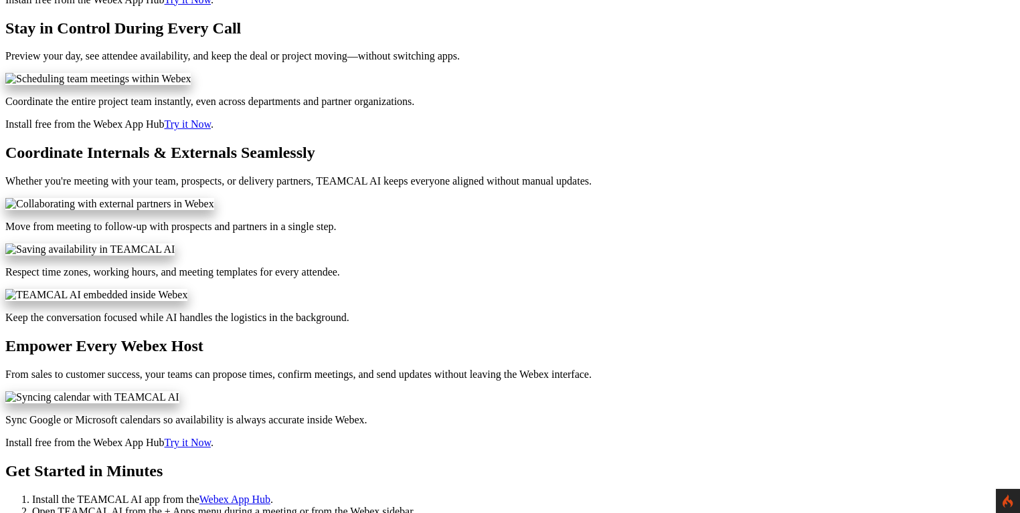
scroll to position [707, 0]
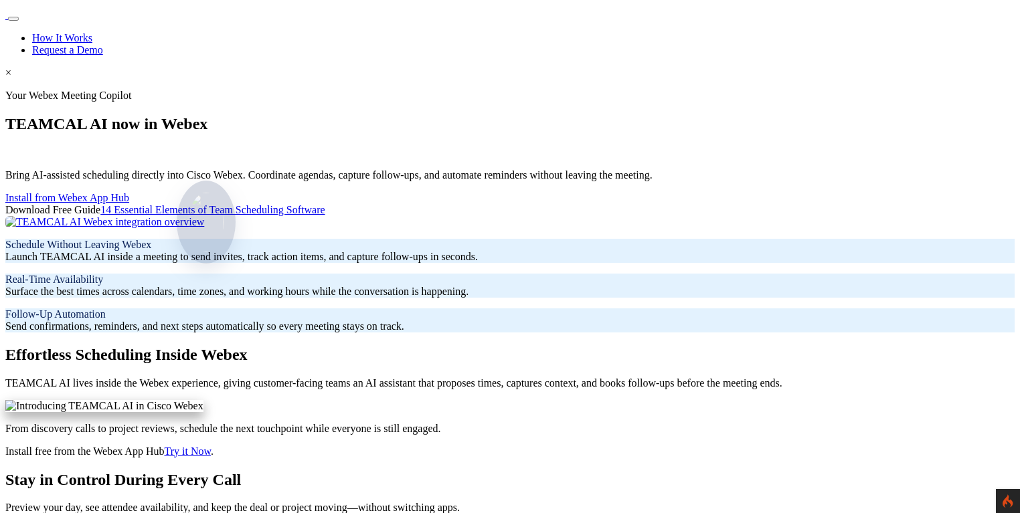
scroll to position [0, 0]
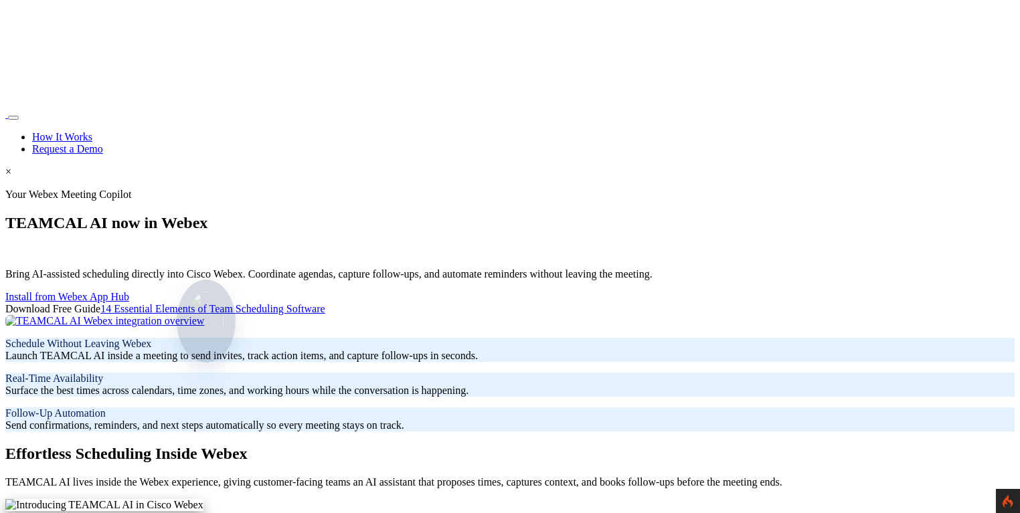
click at [407, 315] on img at bounding box center [206, 321] width 402 height 12
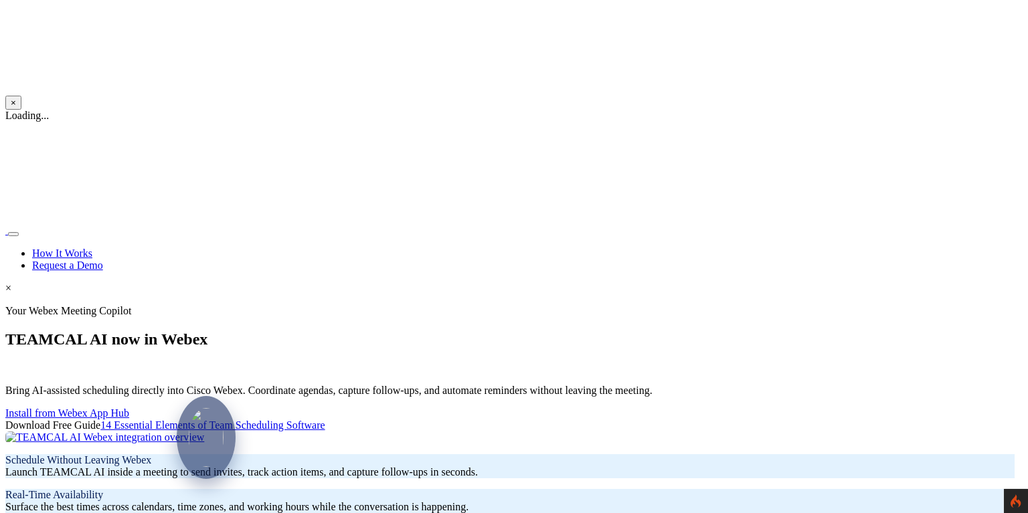
click at [21, 96] on button "×" at bounding box center [13, 103] width 16 height 14
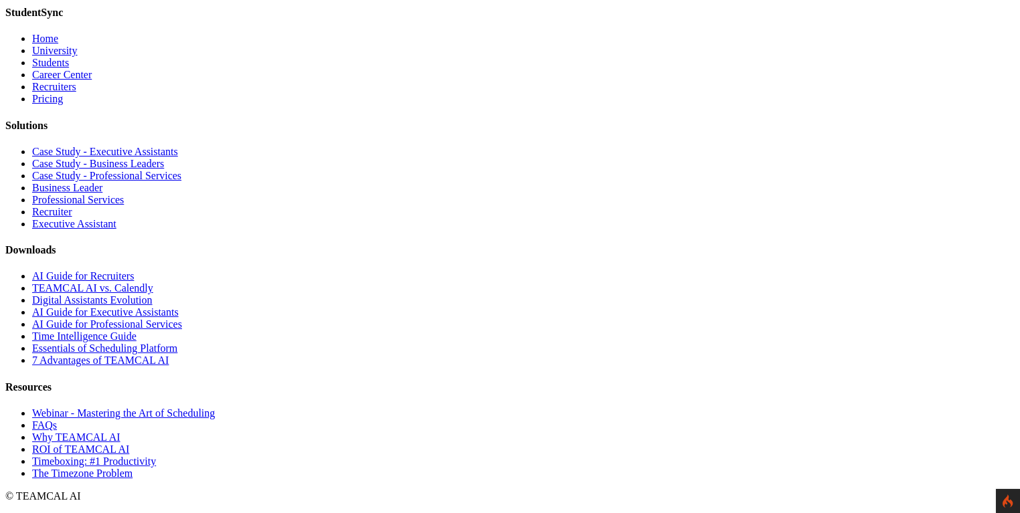
scroll to position [5462, 0]
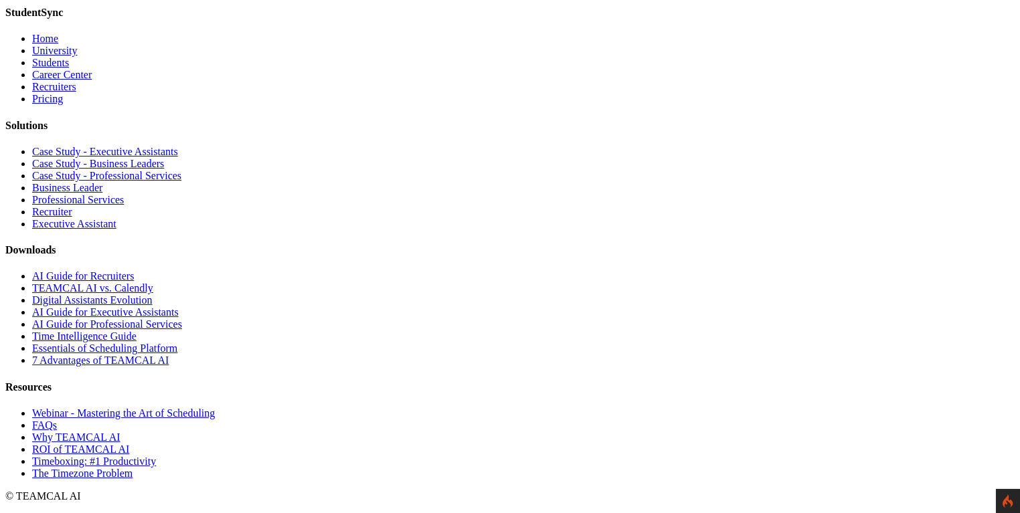
scroll to position [3663, 0]
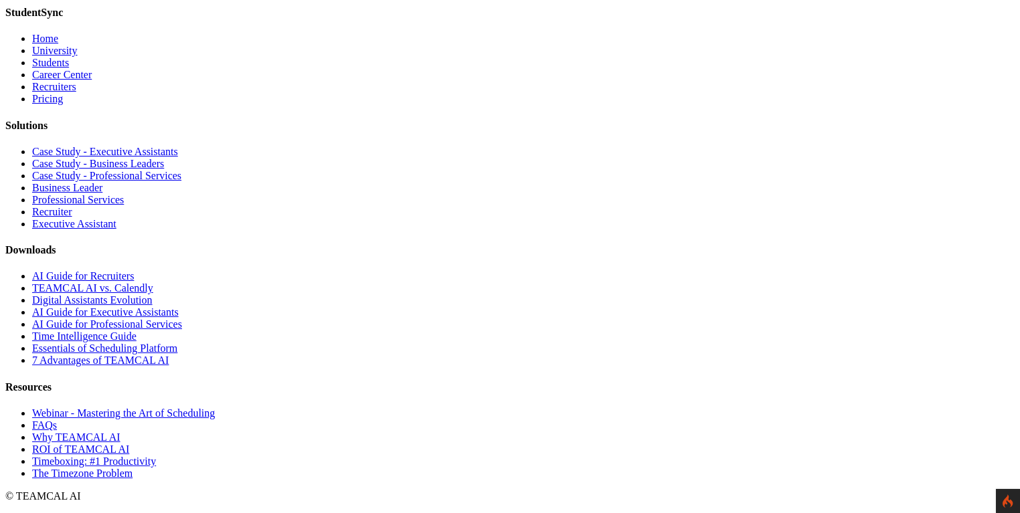
scroll to position [5398, 0]
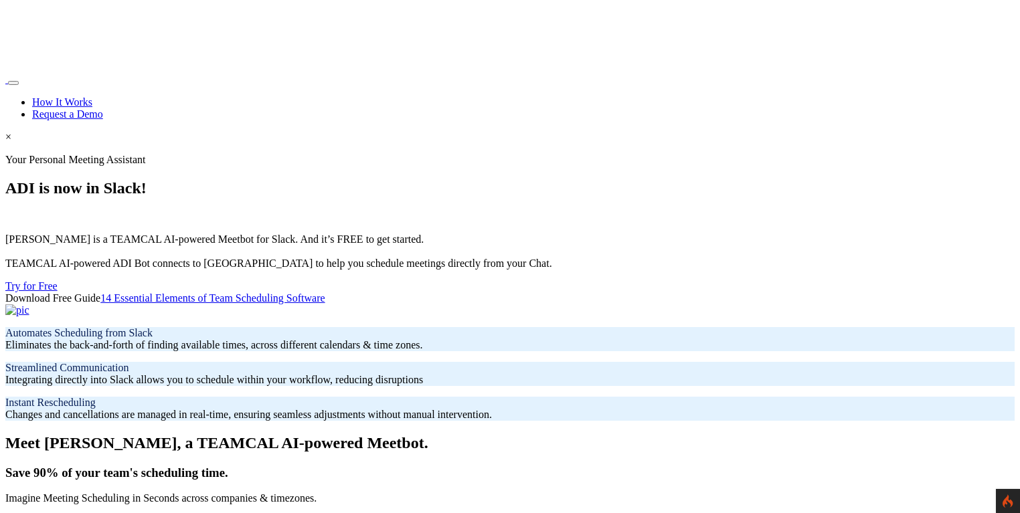
scroll to position [64, 0]
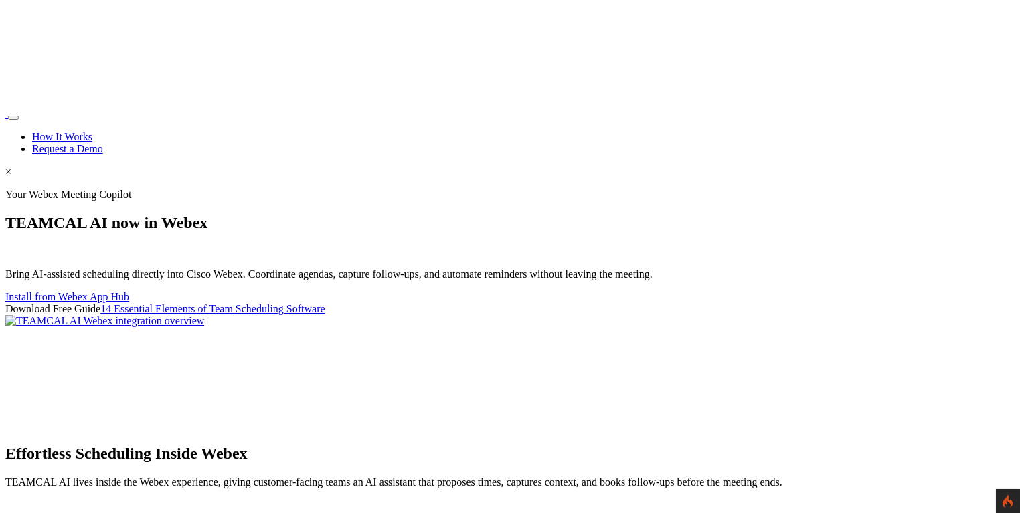
scroll to position [5398, 0]
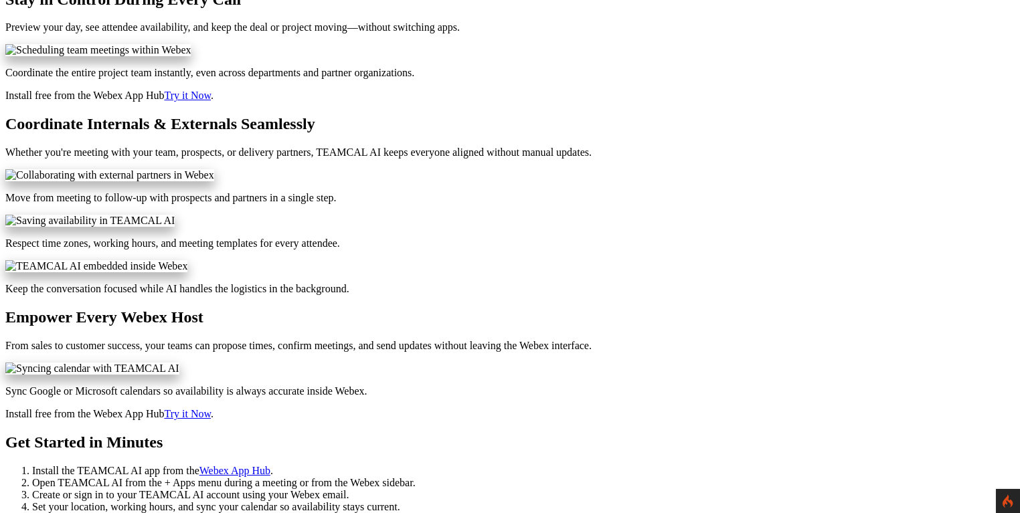
scroll to position [578, 0]
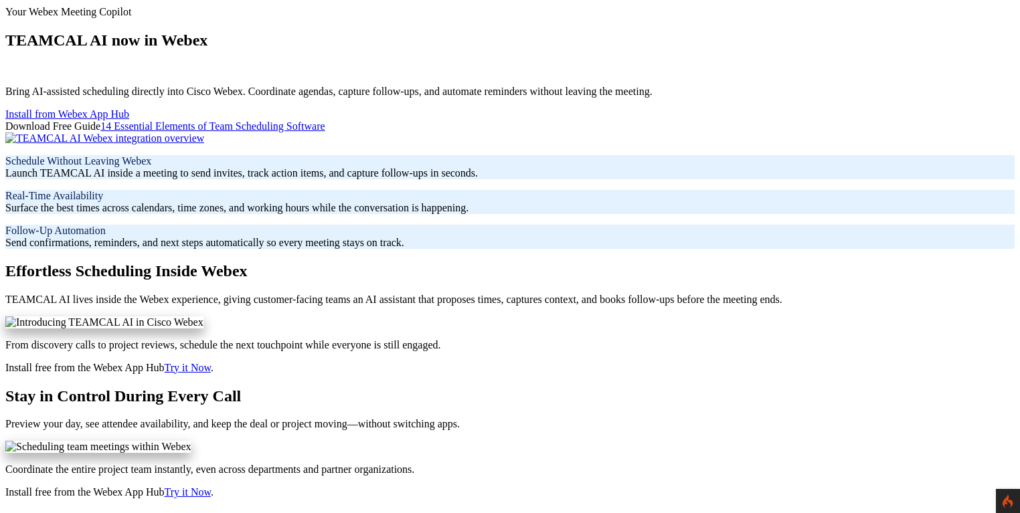
scroll to position [0, 0]
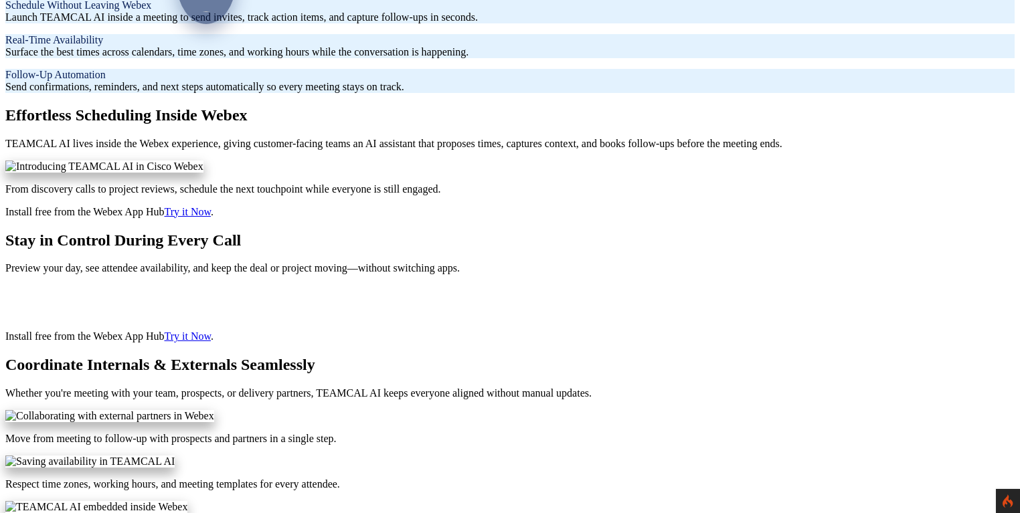
scroll to position [450, 0]
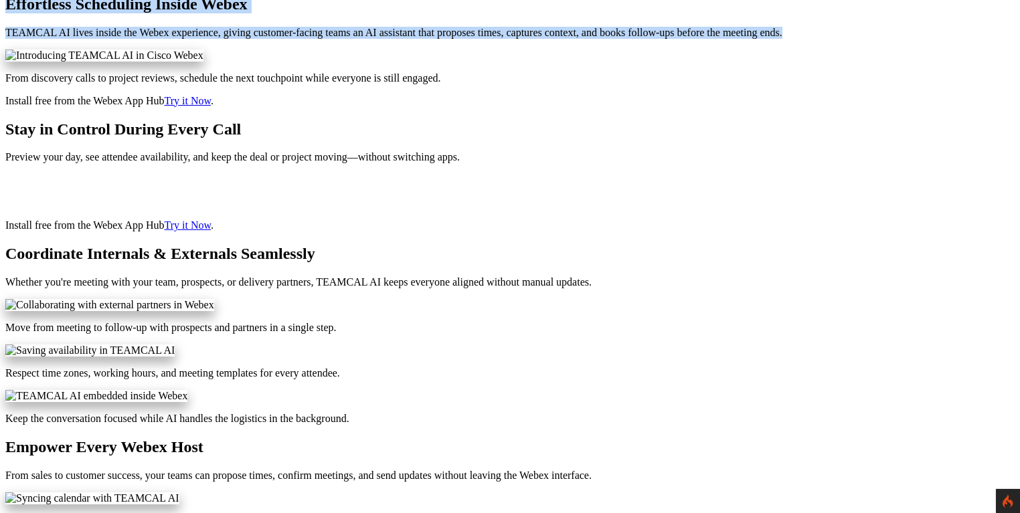
drag, startPoint x: 345, startPoint y: 127, endPoint x: 610, endPoint y: 185, distance: 271.4
click at [610, 39] on div "Effortless Scheduling Inside Webex TEAMCAL AI lives inside the Webex experience…" at bounding box center [509, 17] width 1009 height 44
copy div "Effortless Scheduling Inside Webex TEAMCAL AI lives inside the Webex experience…"
click at [323, 39] on div "Effortless Scheduling Inside Webex TEAMCAL AI lives inside the Webex experience…" at bounding box center [509, 17] width 1009 height 44
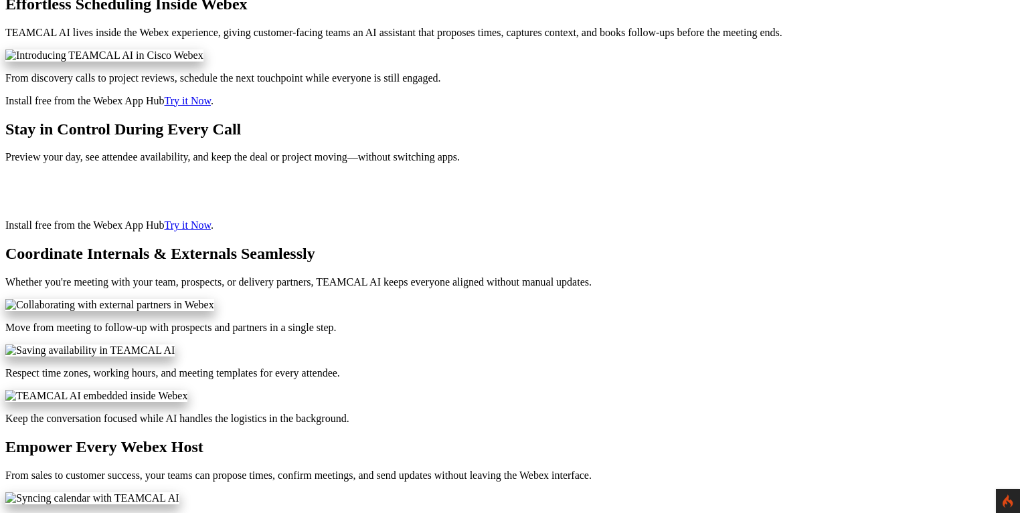
click at [264, 39] on div "Effortless Scheduling Inside Webex TEAMCAL AI lives inside the Webex experience…" at bounding box center [509, 17] width 1009 height 44
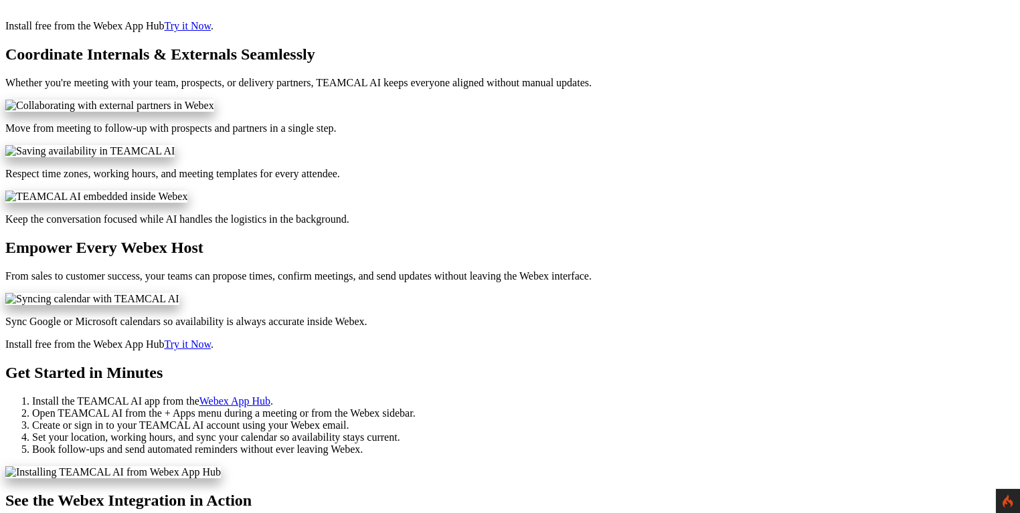
scroll to position [771, 0]
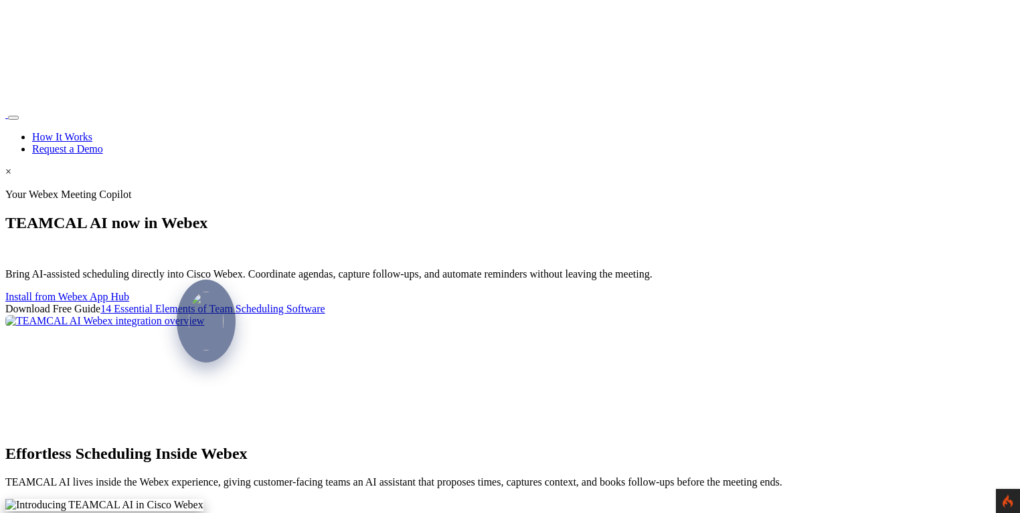
scroll to position [771, 0]
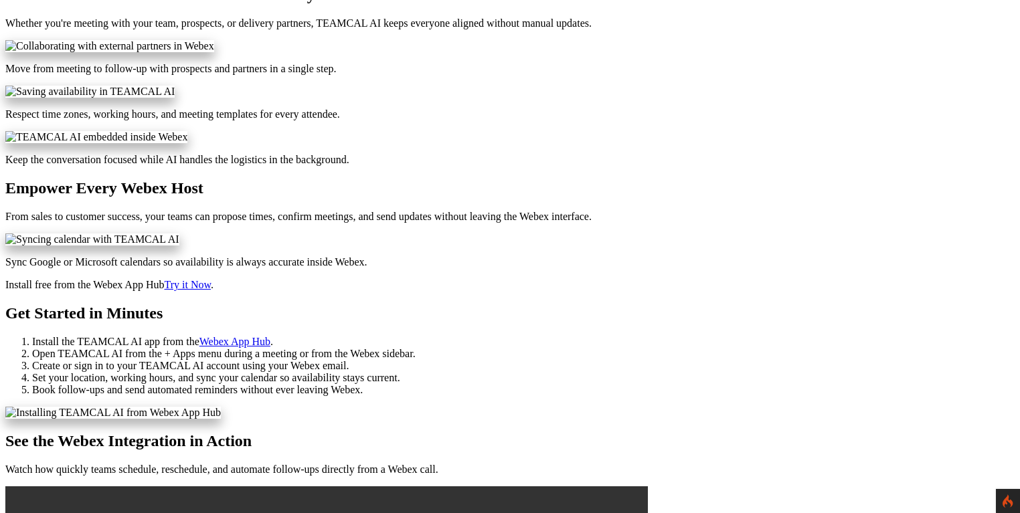
scroll to position [707, 0]
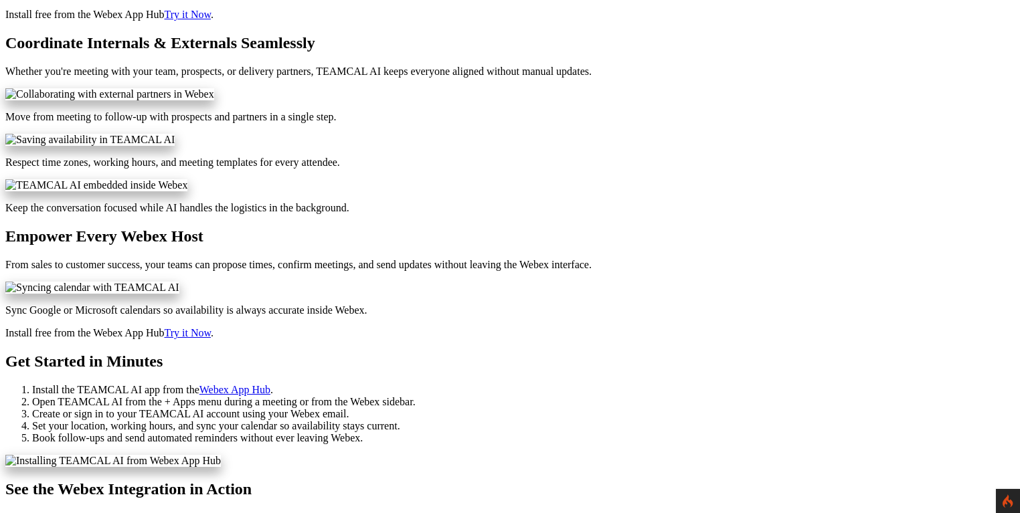
scroll to position [578, 0]
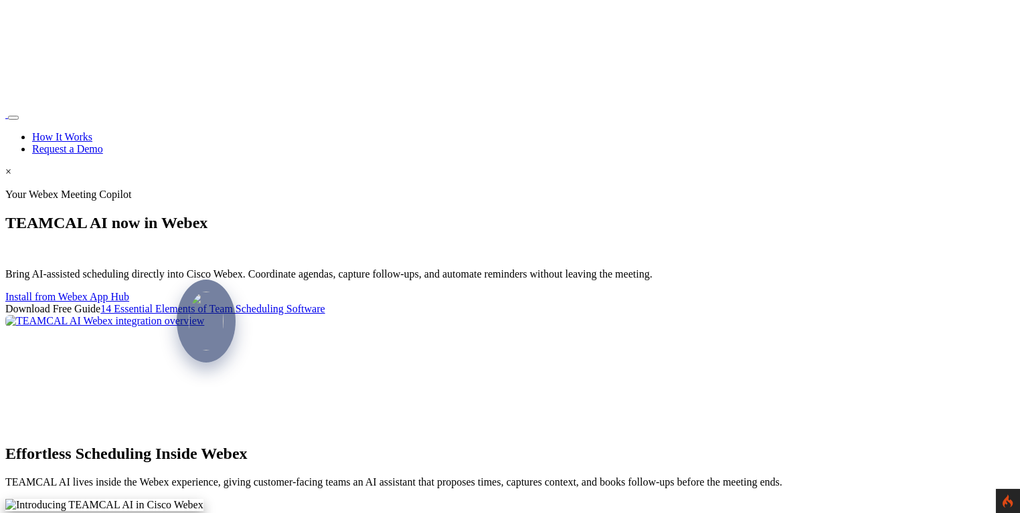
scroll to position [578, 0]
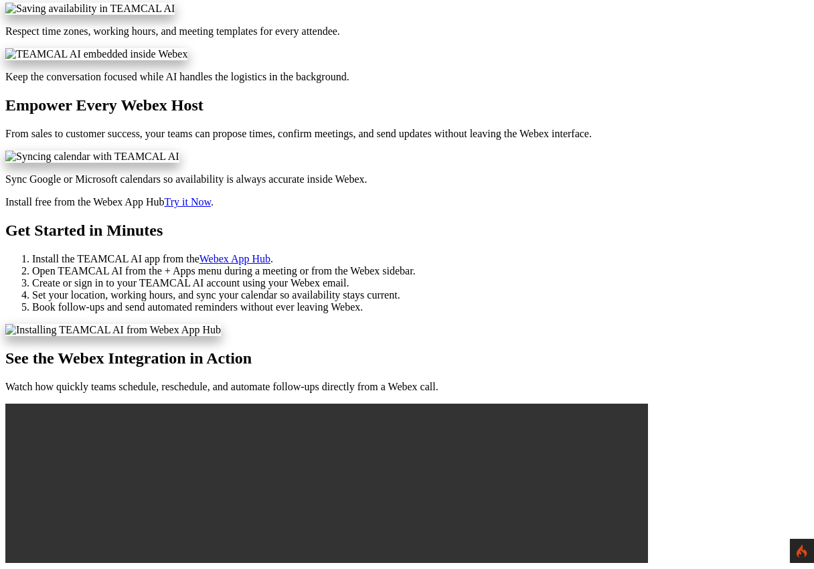
scroll to position [829, 0]
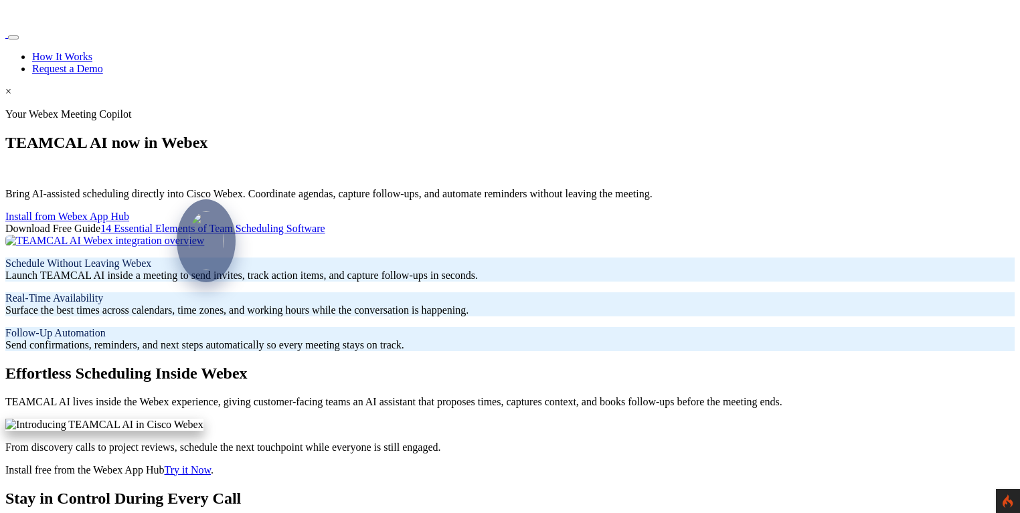
scroll to position [31, 0]
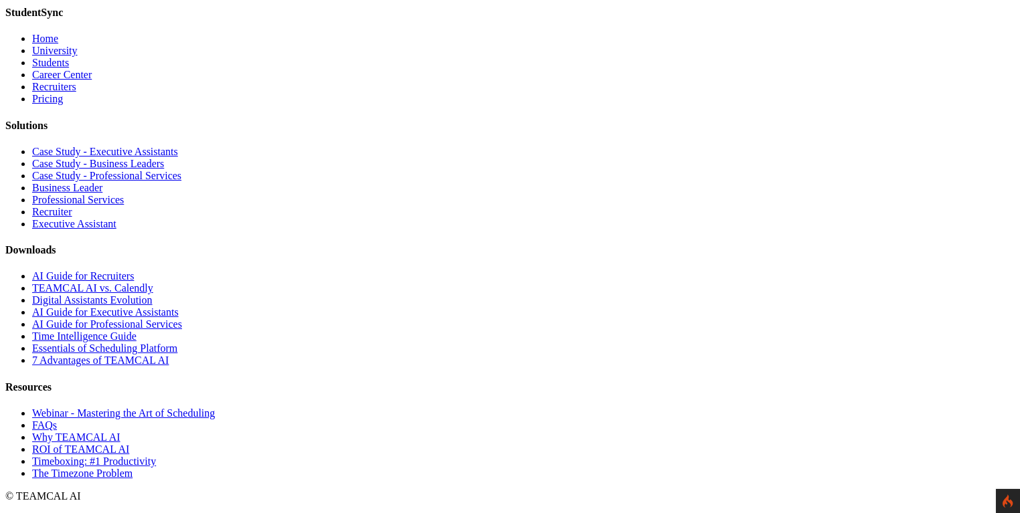
drag, startPoint x: 302, startPoint y: 395, endPoint x: 693, endPoint y: 404, distance: 391.7
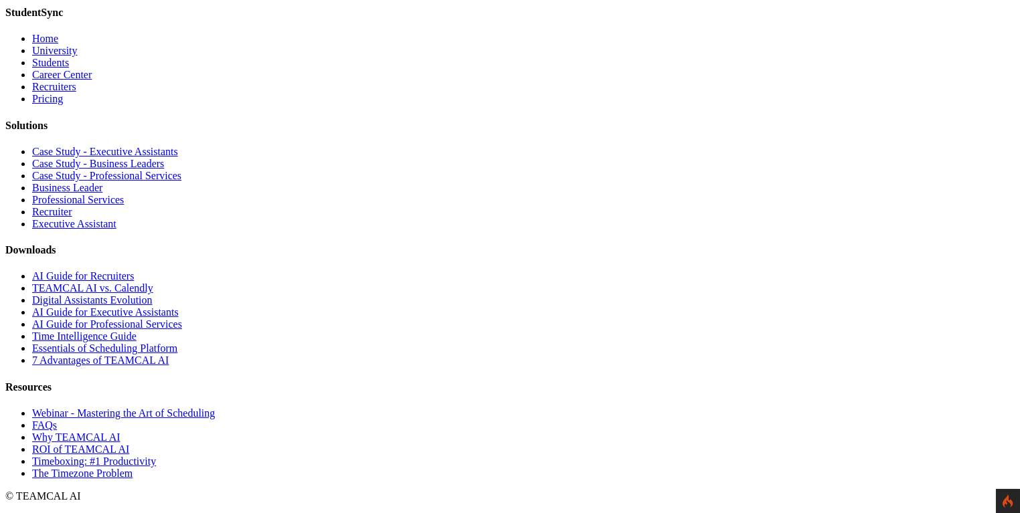
drag, startPoint x: 723, startPoint y: 395, endPoint x: 278, endPoint y: 394, distance: 445.1
copy p "Keep the conversation focused while AI handles the logistics in the background."
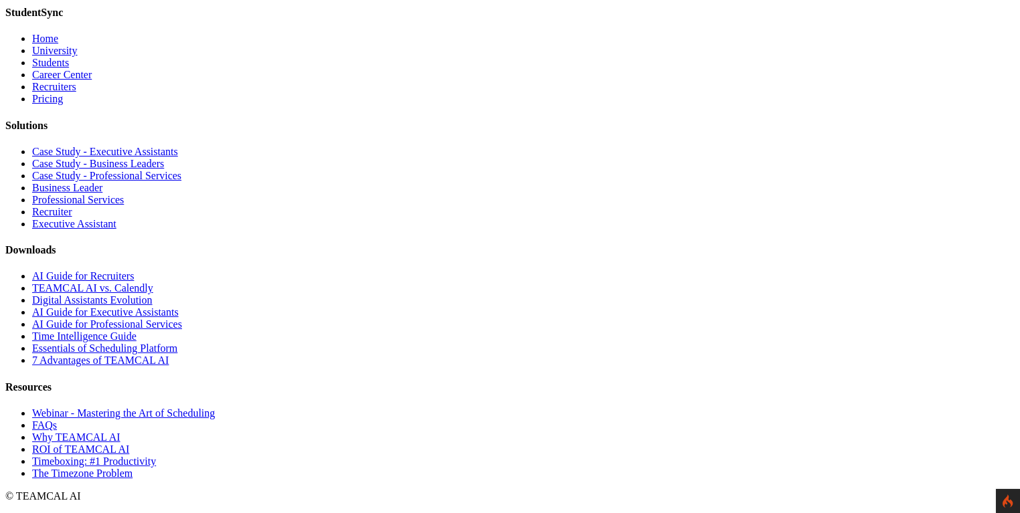
drag, startPoint x: 114, startPoint y: 127, endPoint x: 649, endPoint y: 137, distance: 534.9
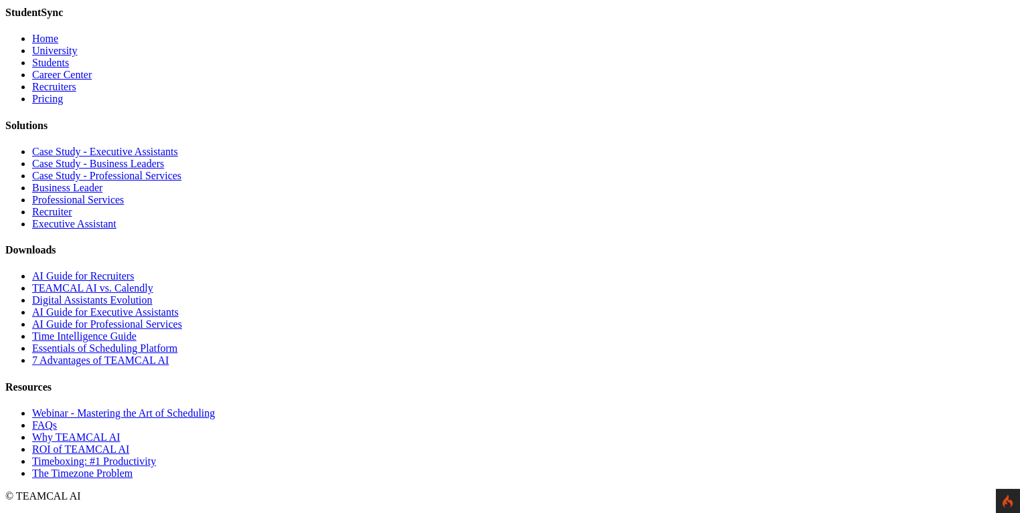
drag, startPoint x: 672, startPoint y: 125, endPoint x: 817, endPoint y: 163, distance: 150.4
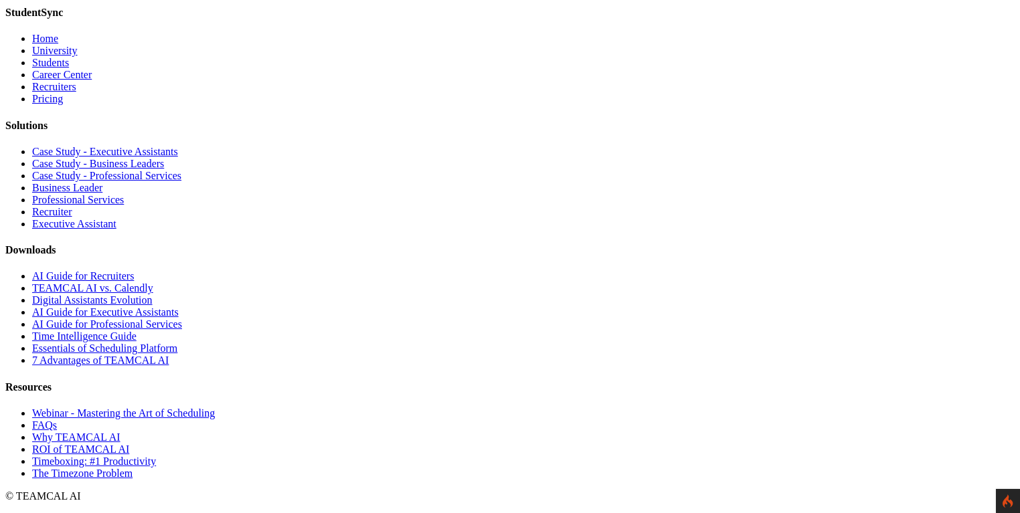
scroll to position [4755, 0]
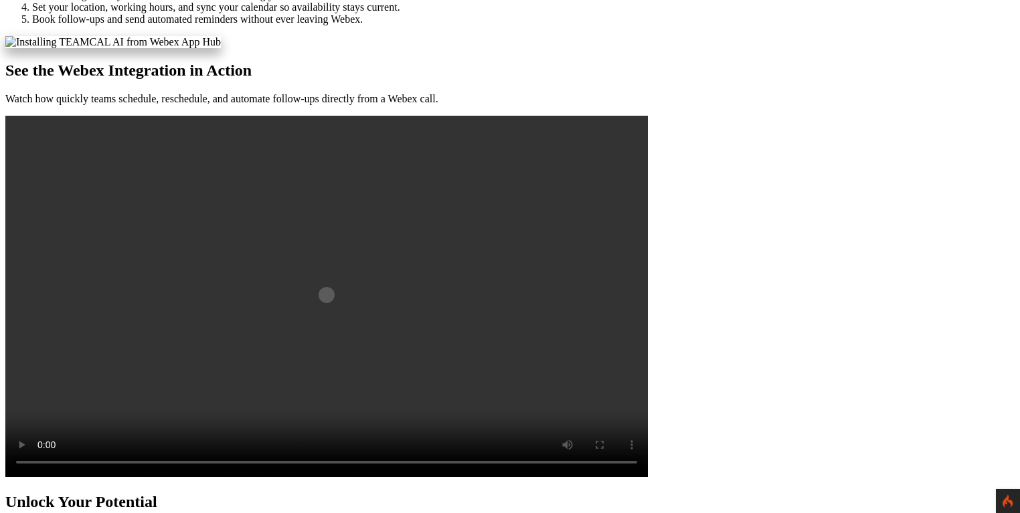
scroll to position [1028, 0]
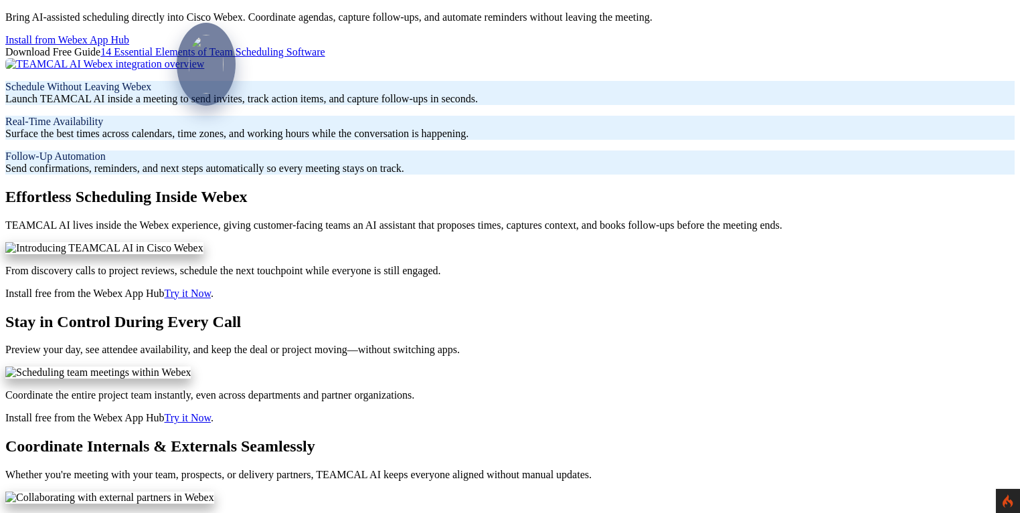
scroll to position [0, 0]
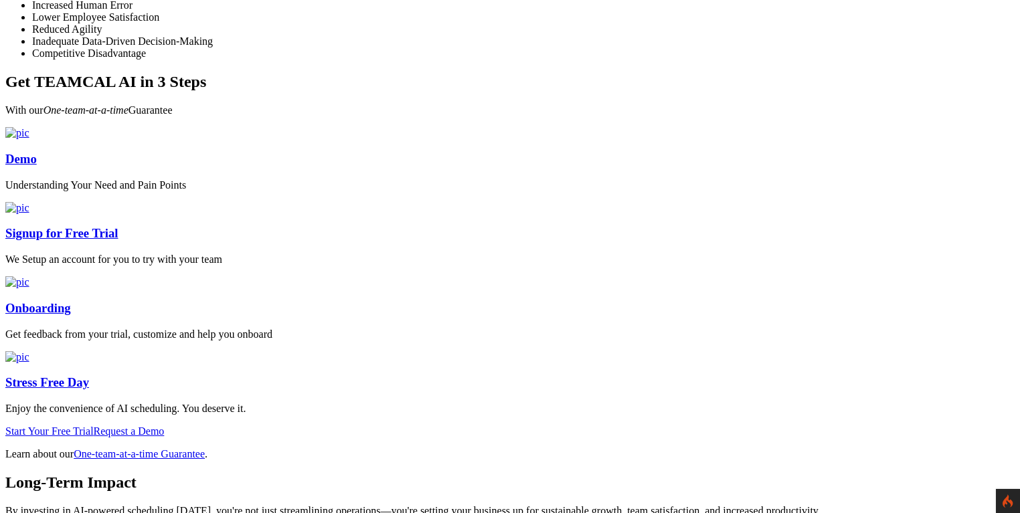
scroll to position [1607, 0]
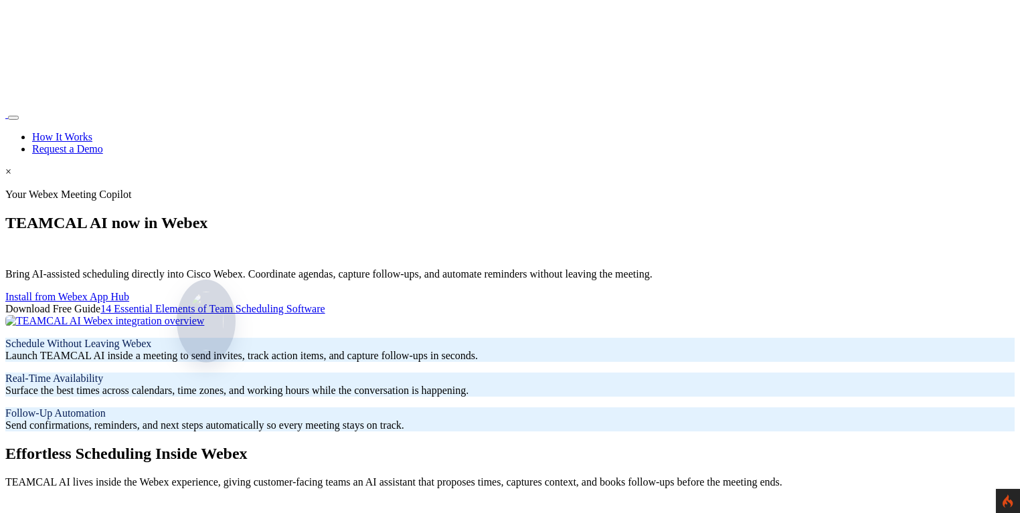
click at [407, 315] on img at bounding box center [206, 321] width 402 height 12
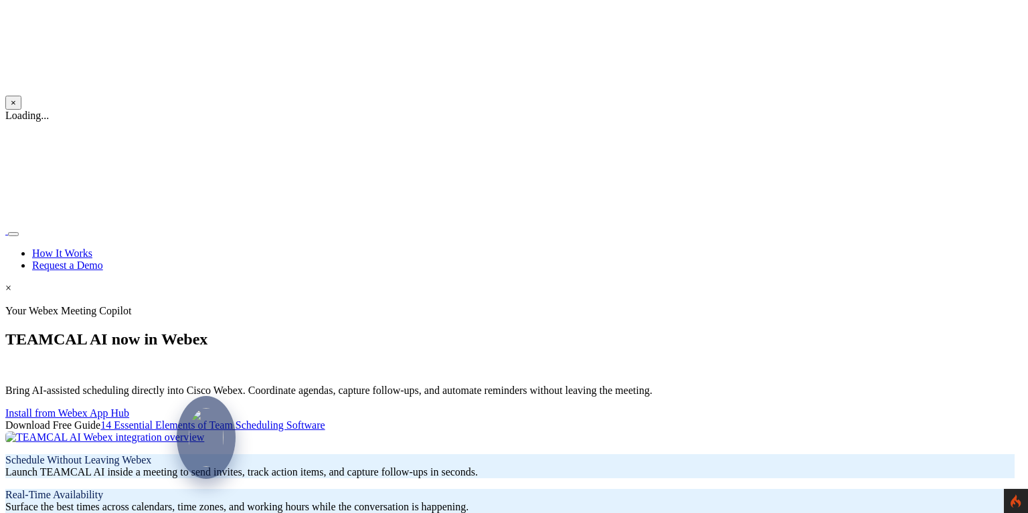
click at [843, 225] on nav "How It Works Request a Demo" at bounding box center [509, 248] width 1009 height 47
click at [21, 96] on button "×" at bounding box center [13, 103] width 16 height 14
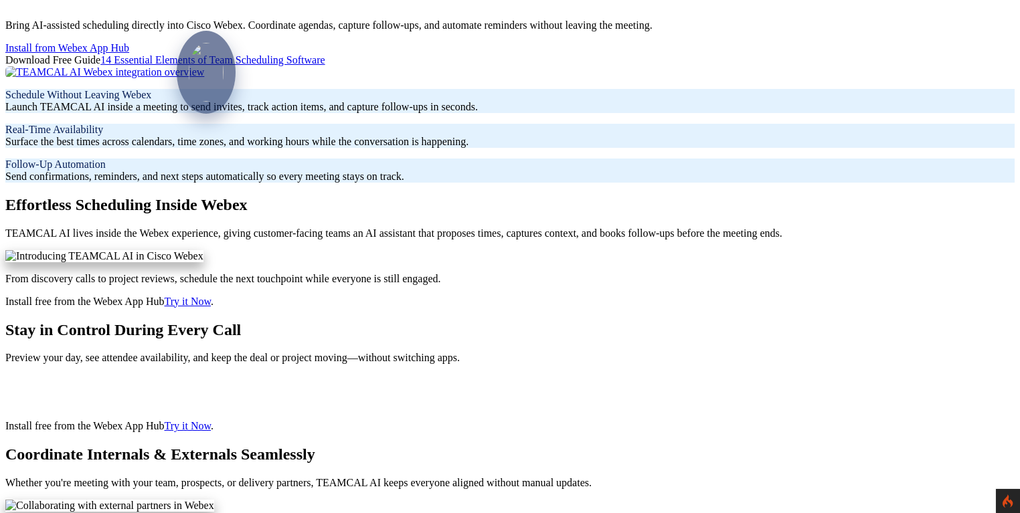
scroll to position [257, 0]
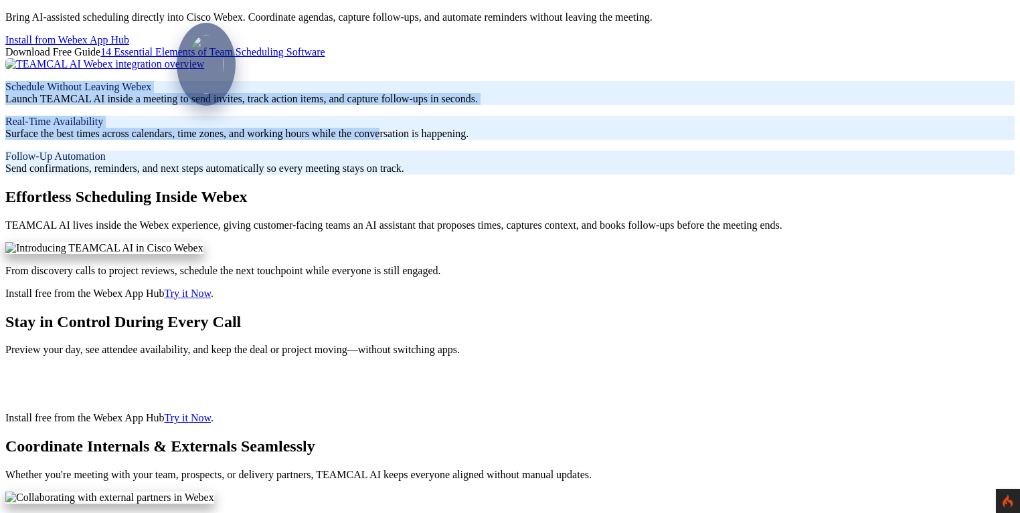
drag, startPoint x: 106, startPoint y: 136, endPoint x: 550, endPoint y: 205, distance: 449.1
click at [544, 175] on div "Schedule Without Leaving Webex Launch TEAMCAL AI inside a meeting to send invit…" at bounding box center [509, 128] width 1009 height 94
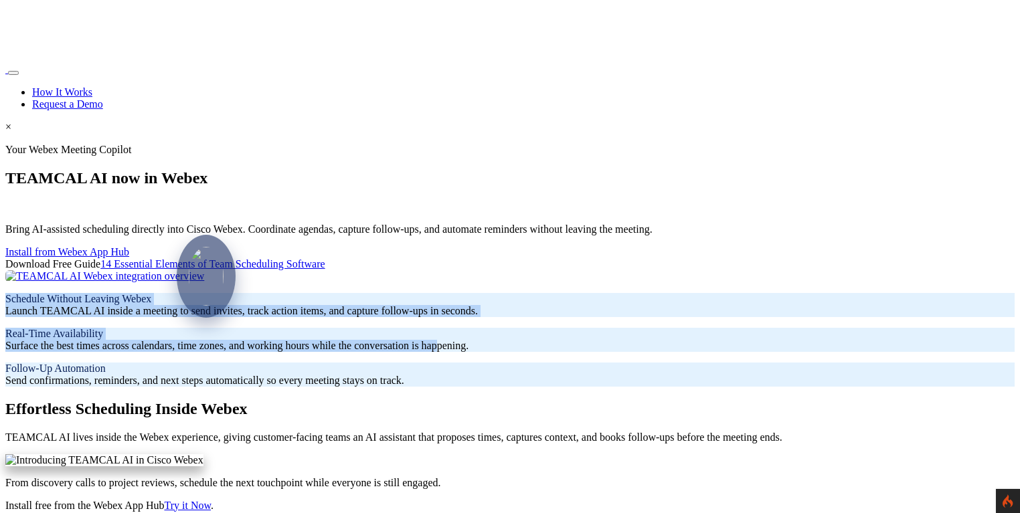
scroll to position [0, 0]
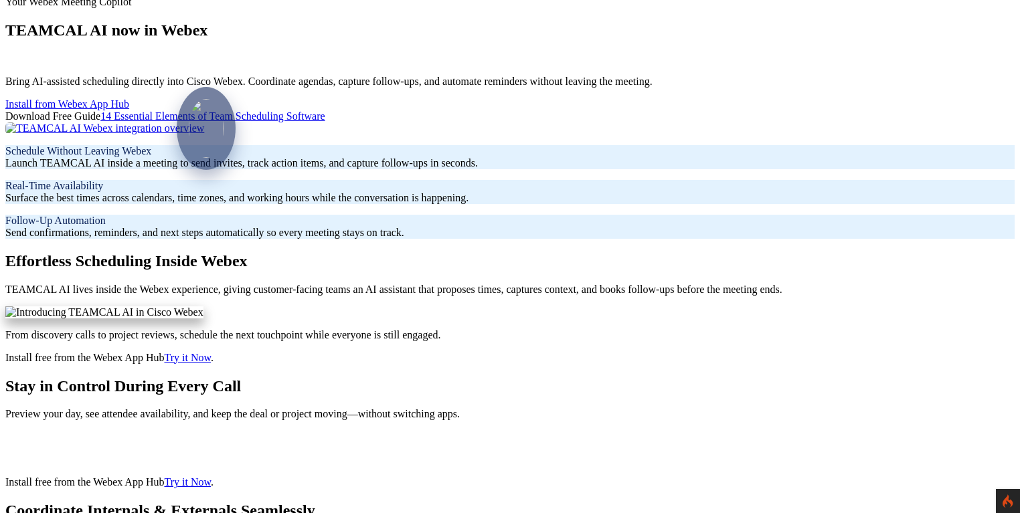
click at [425, 330] on section "Effortless Scheduling Inside Webex TEAMCAL AI lives inside the Webex experience…" at bounding box center [509, 308] width 1009 height 112
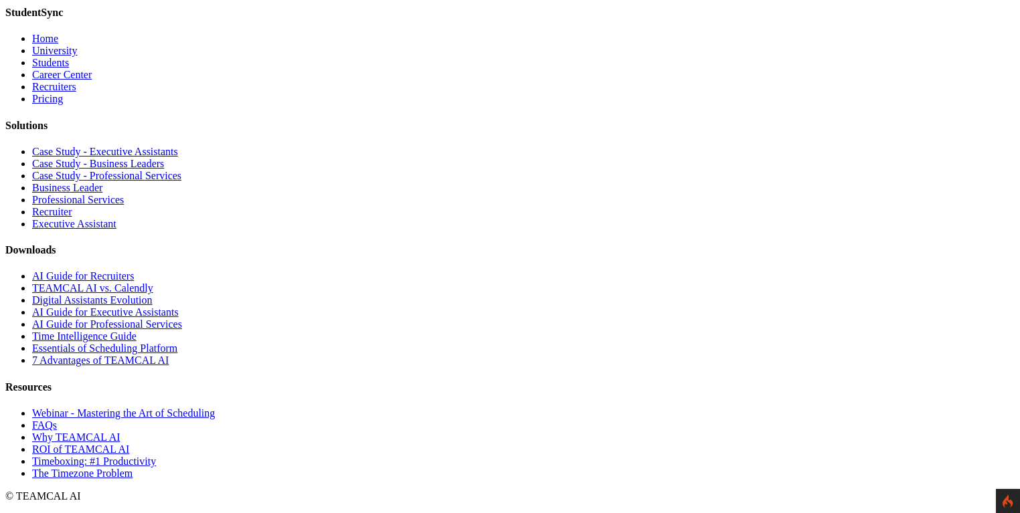
scroll to position [4755, 0]
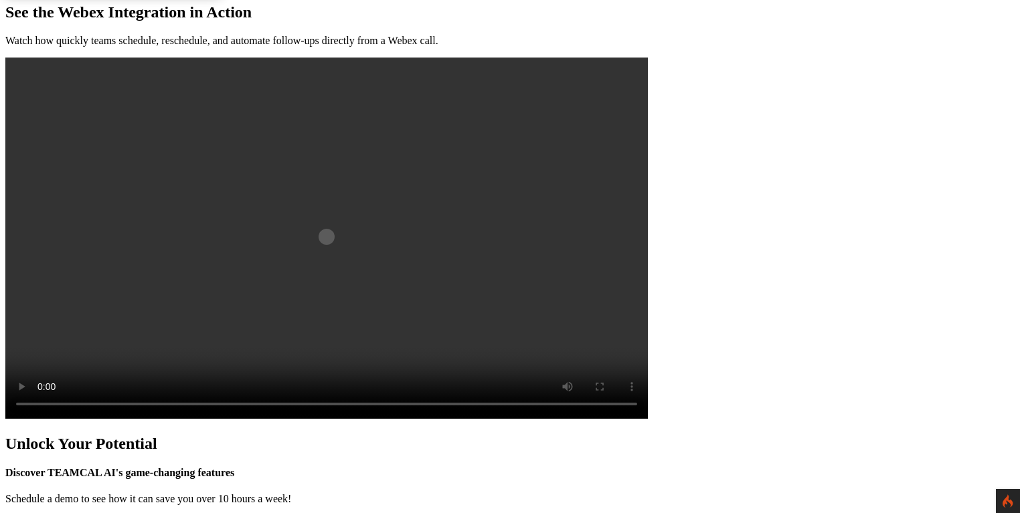
scroll to position [832, 0]
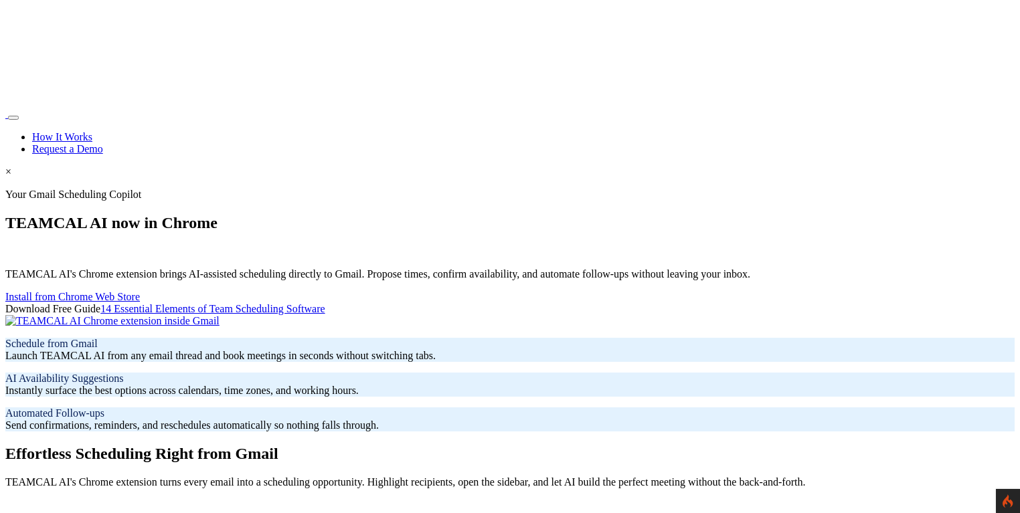
click at [220, 315] on img at bounding box center [112, 321] width 214 height 12
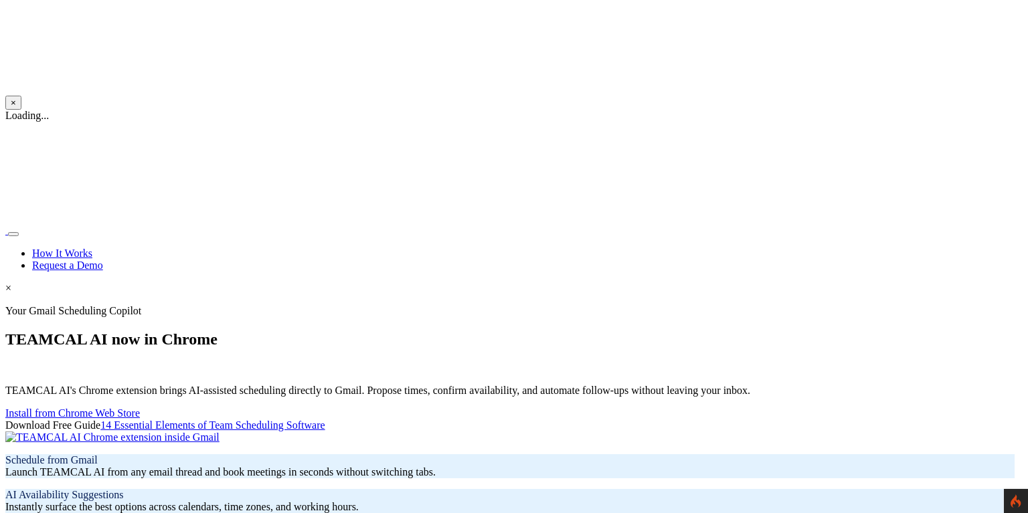
click at [21, 96] on button "×" at bounding box center [13, 103] width 16 height 14
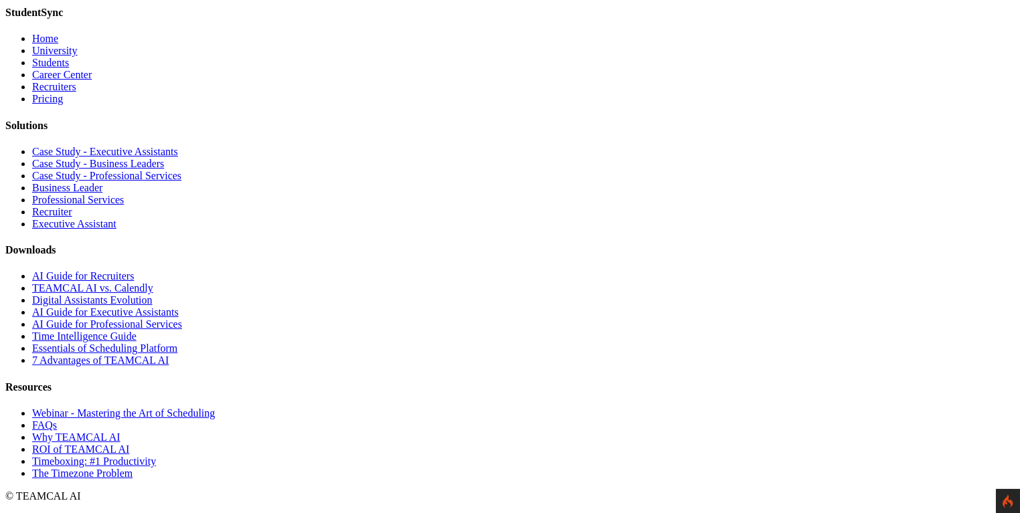
scroll to position [5012, 0]
